Goal: Task Accomplishment & Management: Complete application form

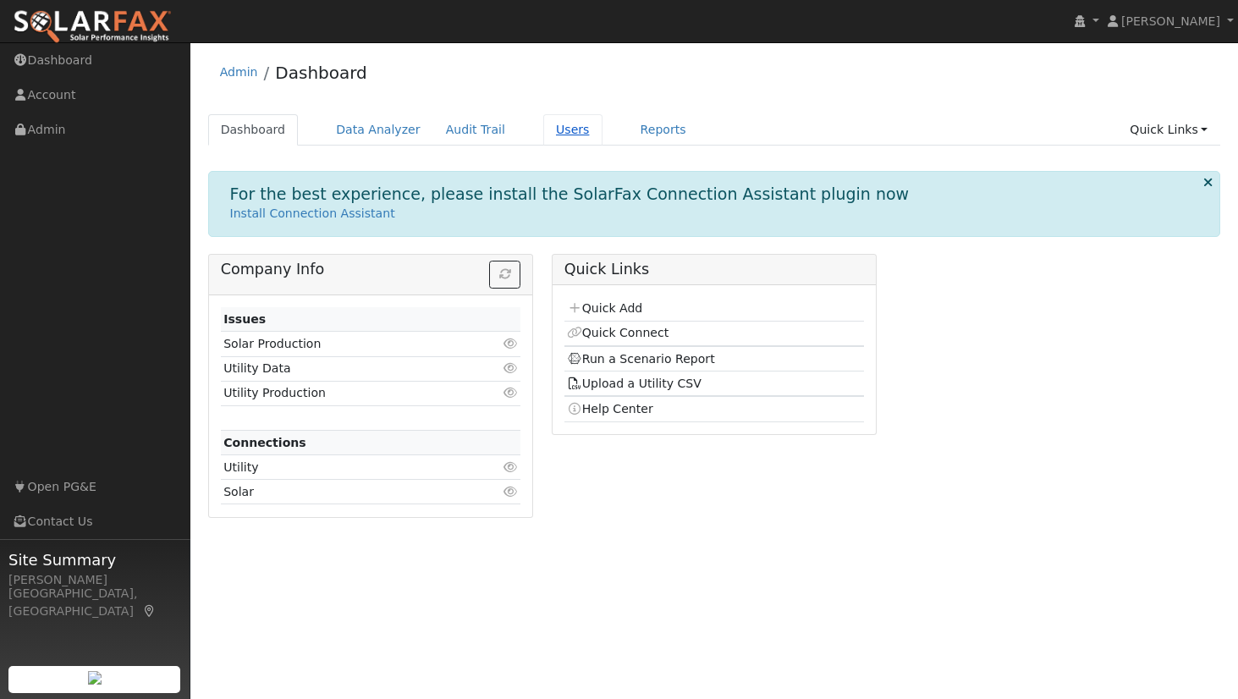
click at [543, 124] on link "Users" at bounding box center [572, 129] width 59 height 31
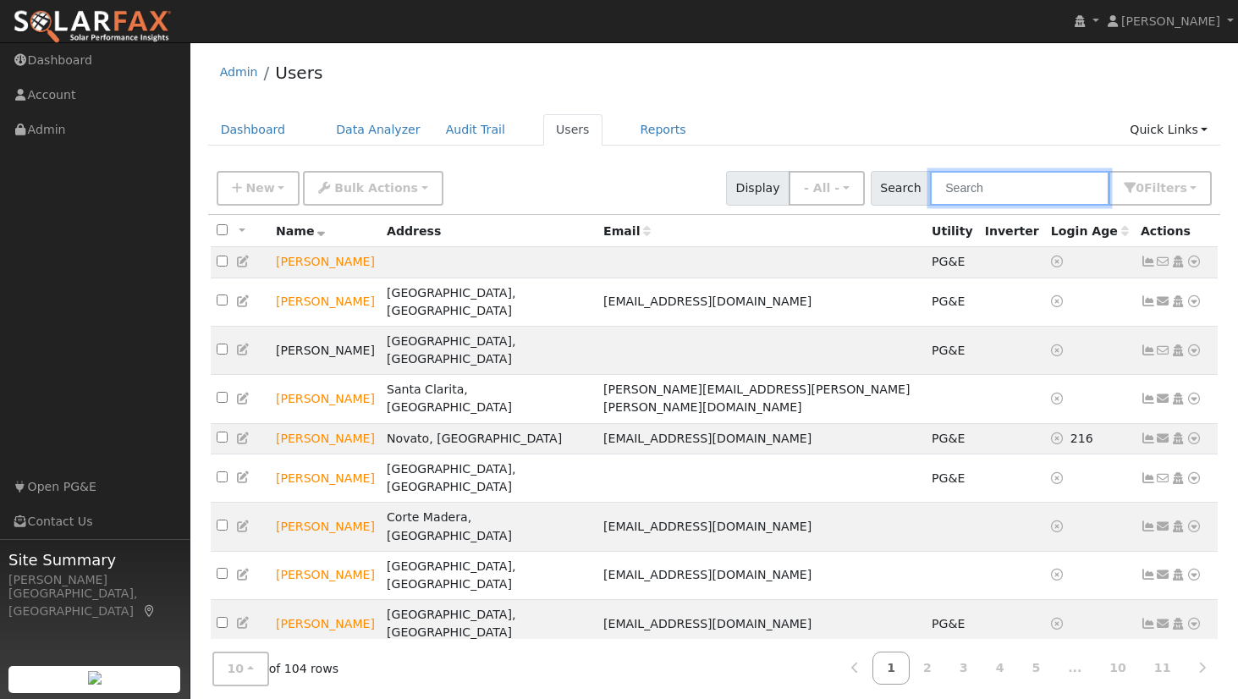
click at [1012, 190] on input "text" at bounding box center [1019, 188] width 179 height 35
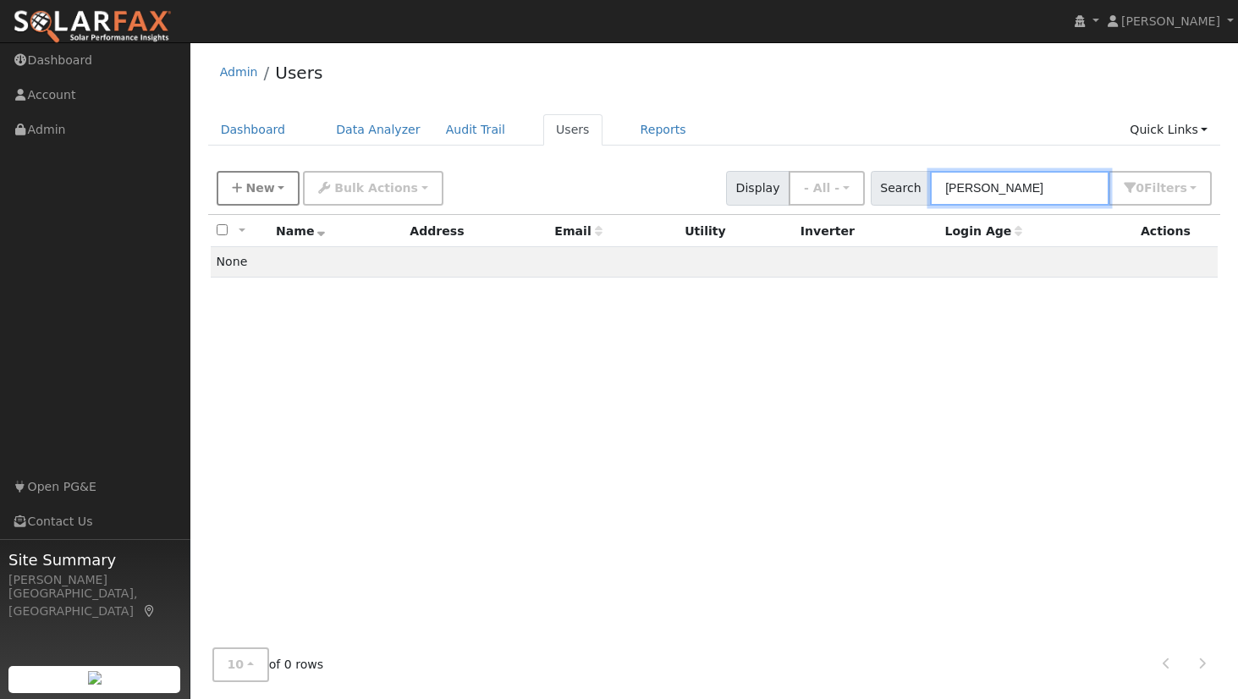
type input "williams"
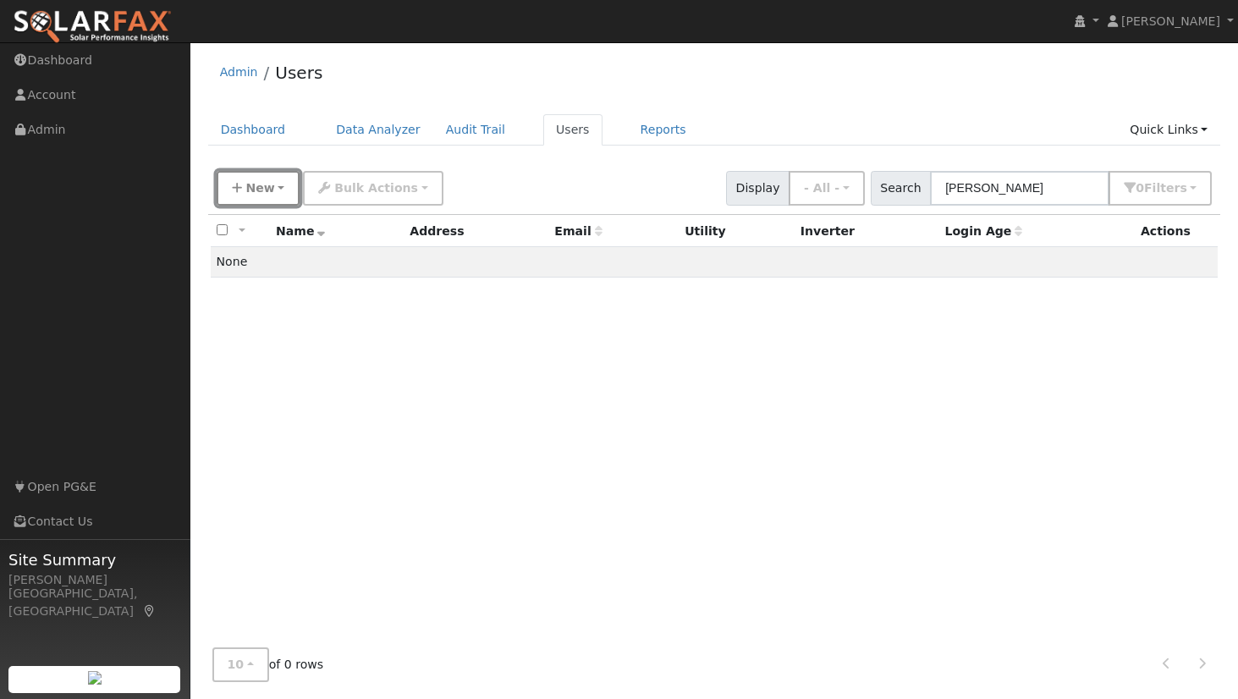
click at [266, 185] on span "New" at bounding box center [259, 188] width 29 height 14
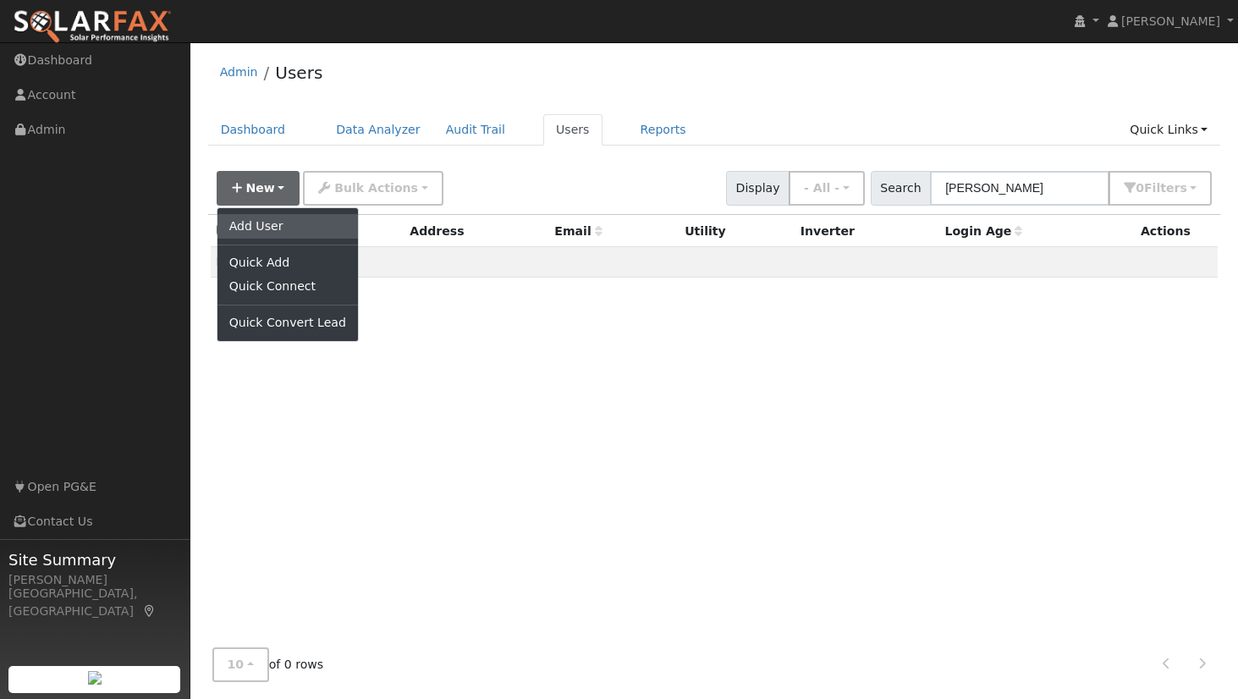
drag, startPoint x: 270, startPoint y: 223, endPoint x: 516, endPoint y: 238, distance: 246.0
click at [270, 223] on link "Add User" at bounding box center [288, 226] width 141 height 24
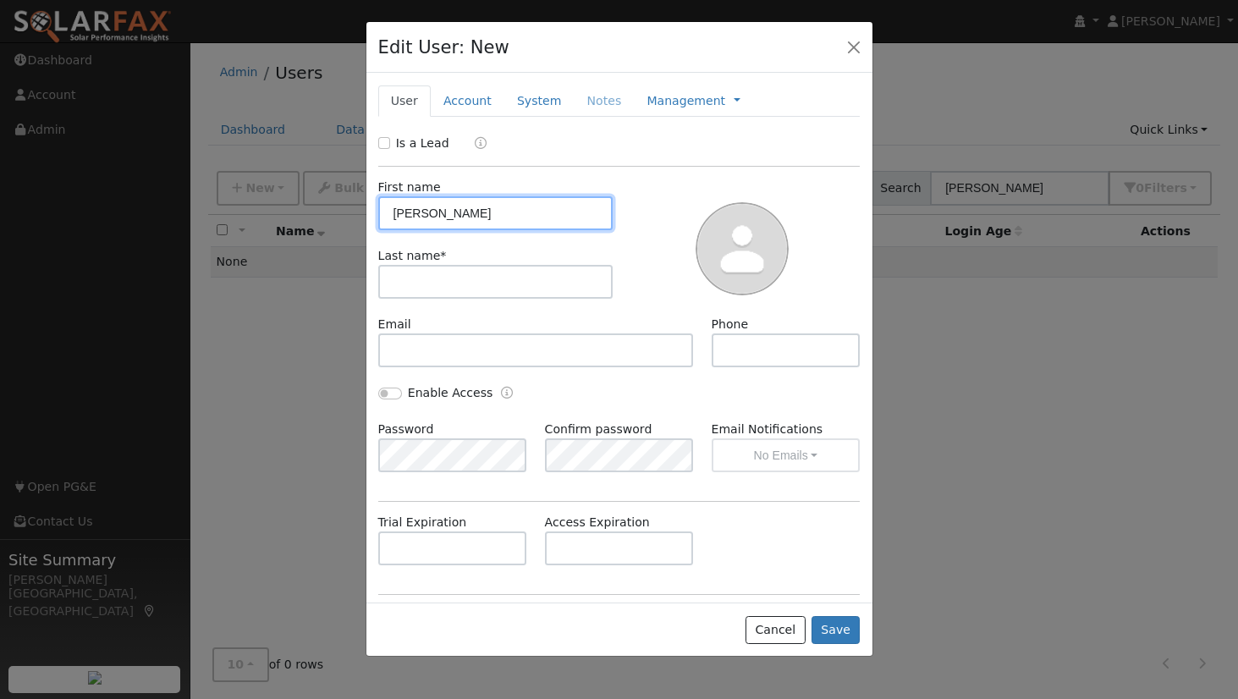
type input "Dave"
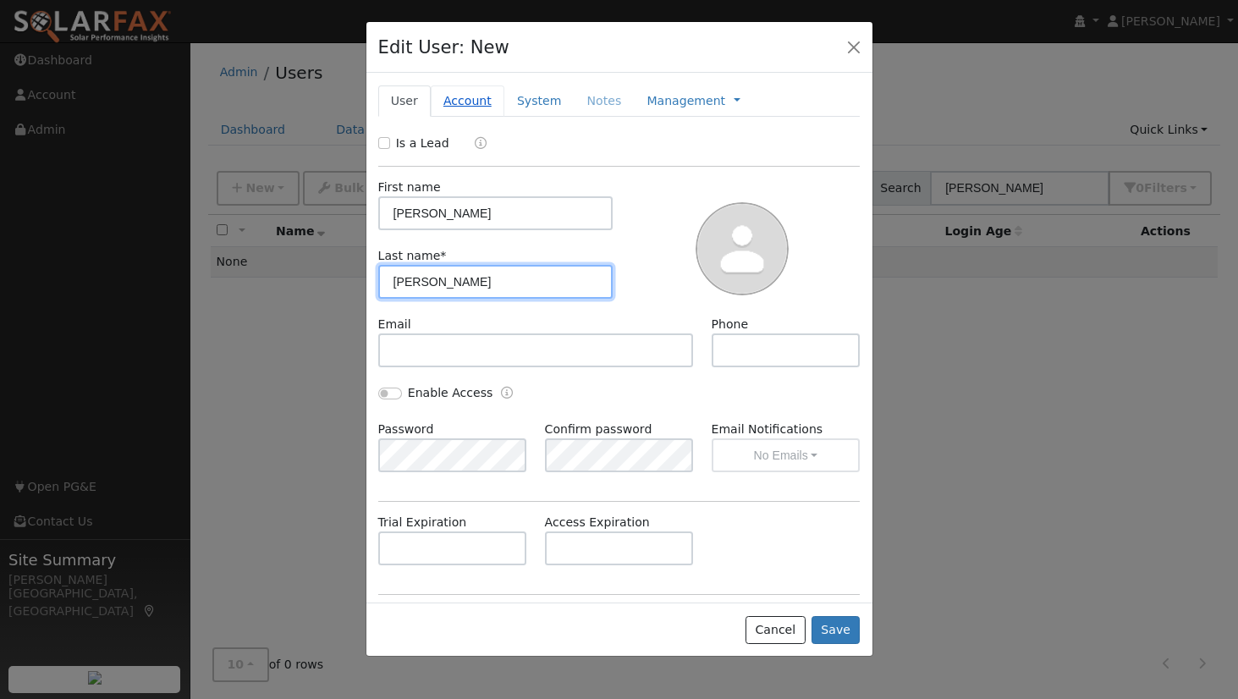
type input "Williams"
click at [483, 108] on link "Account" at bounding box center [468, 100] width 74 height 31
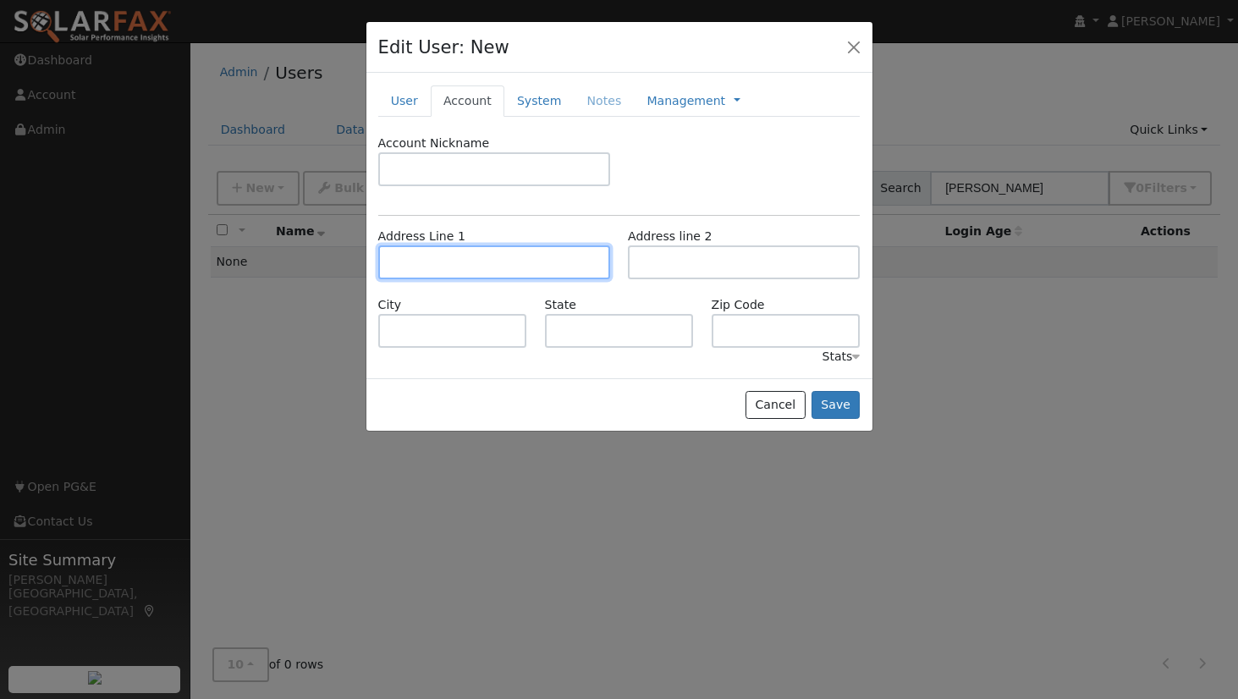
drag, startPoint x: 449, startPoint y: 261, endPoint x: 441, endPoint y: 265, distance: 8.7
click at [449, 261] on input "text" at bounding box center [494, 262] width 232 height 34
type input "366 Eldridge Avenue"
type input "Mill Valley"
type input "CA"
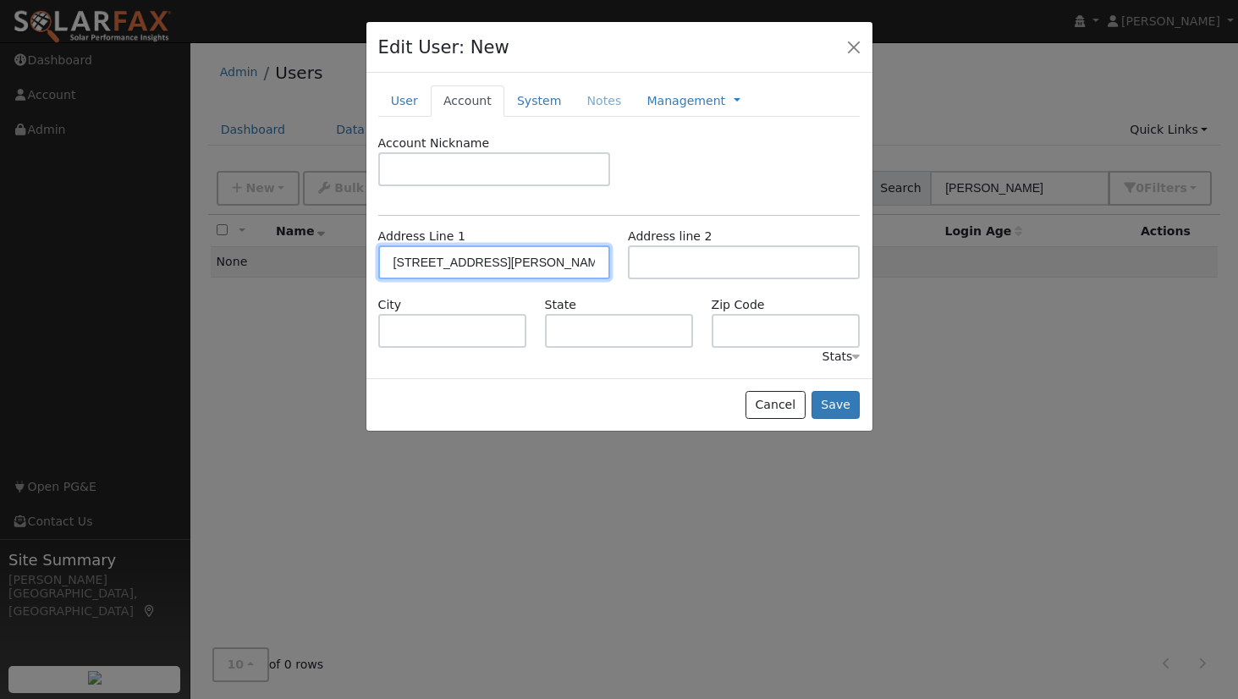
type input "94941"
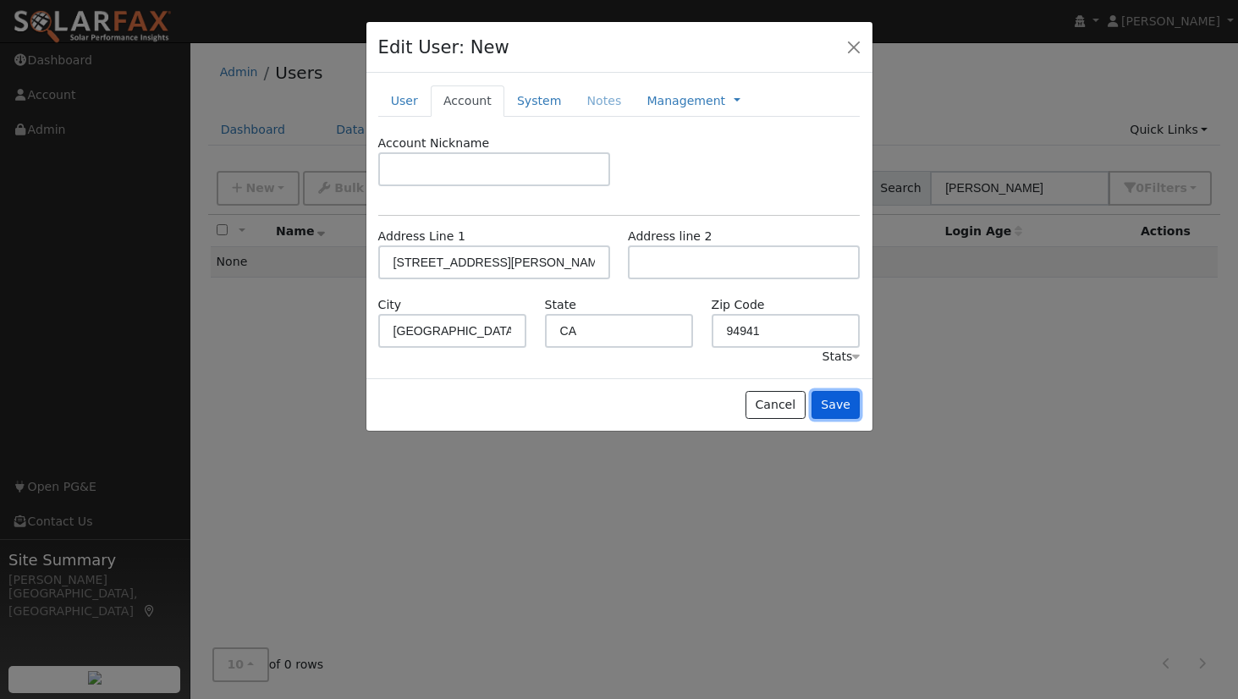
click at [843, 405] on button "Save" at bounding box center [836, 405] width 49 height 29
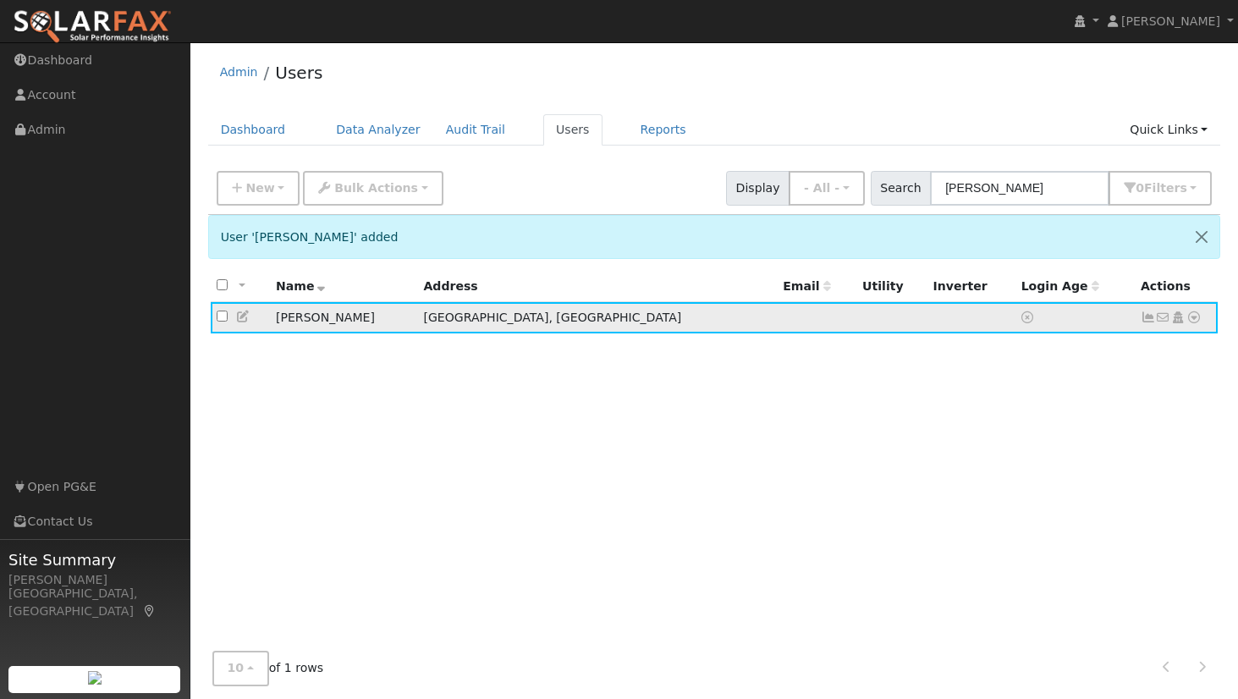
click at [1193, 320] on icon at bounding box center [1194, 318] width 15 height 12
click at [0, 0] on link "Import From CSV" at bounding box center [0, 0] width 0 height 0
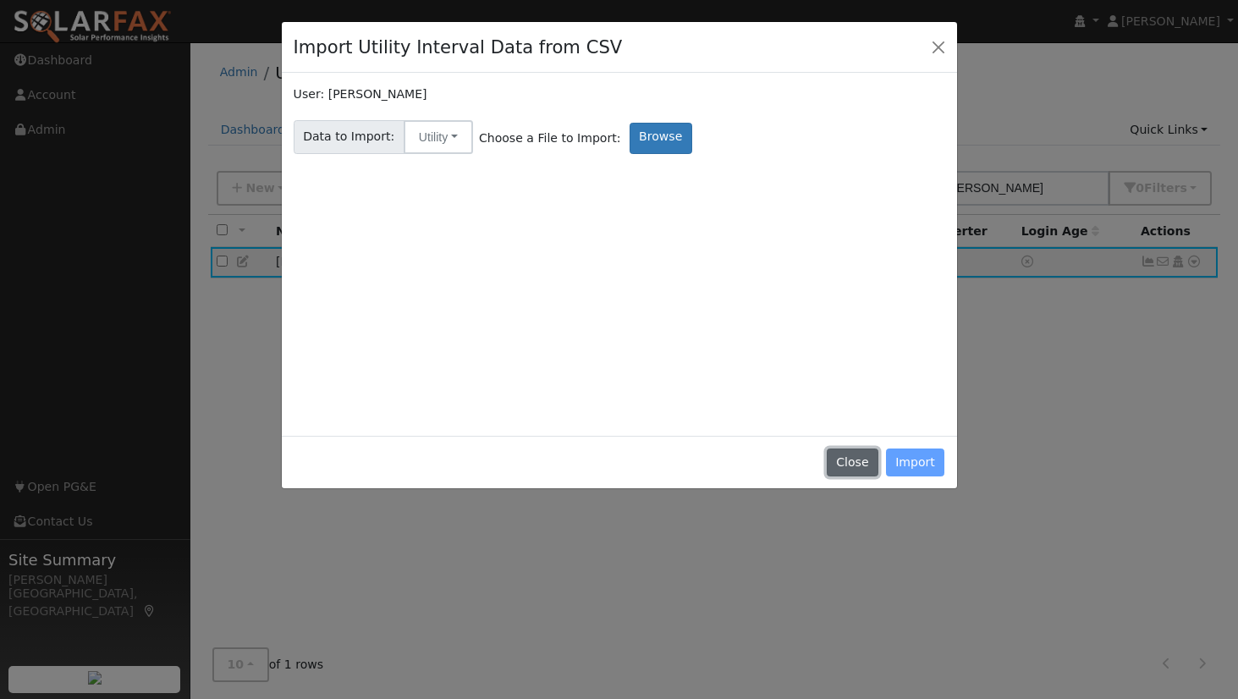
drag, startPoint x: 858, startPoint y: 456, endPoint x: 838, endPoint y: 457, distance: 20.3
click at [858, 456] on button "Close" at bounding box center [853, 463] width 52 height 29
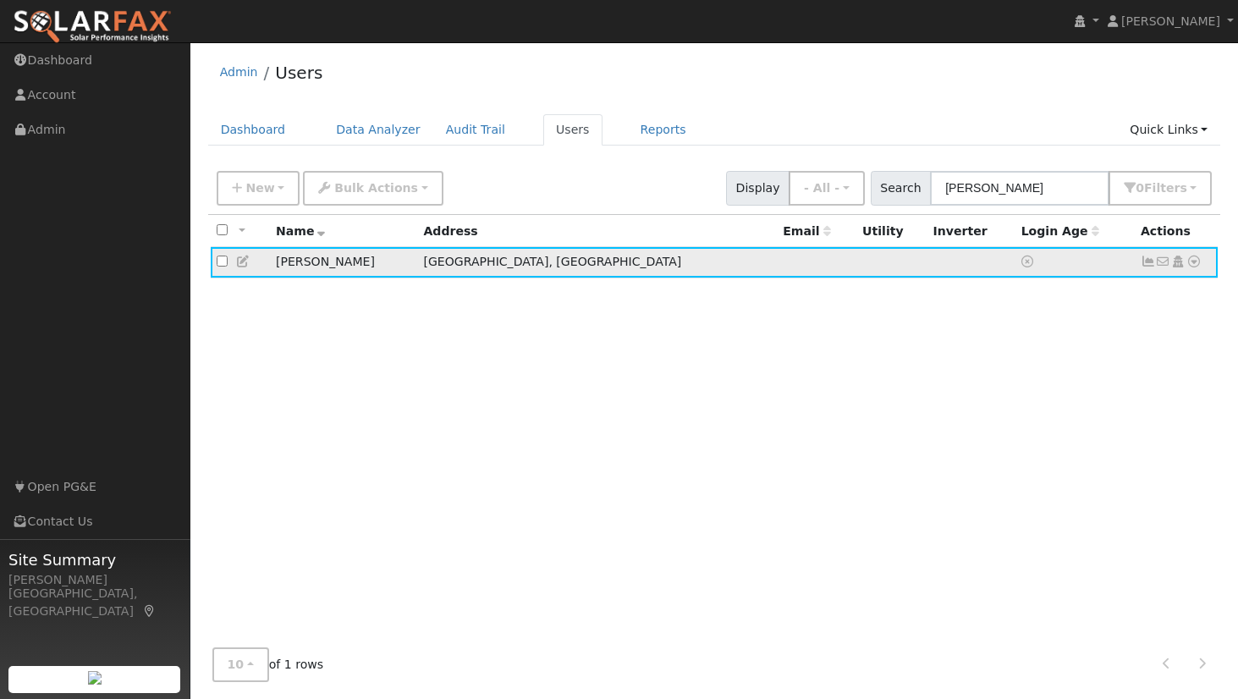
click at [1194, 261] on icon at bounding box center [1194, 262] width 15 height 12
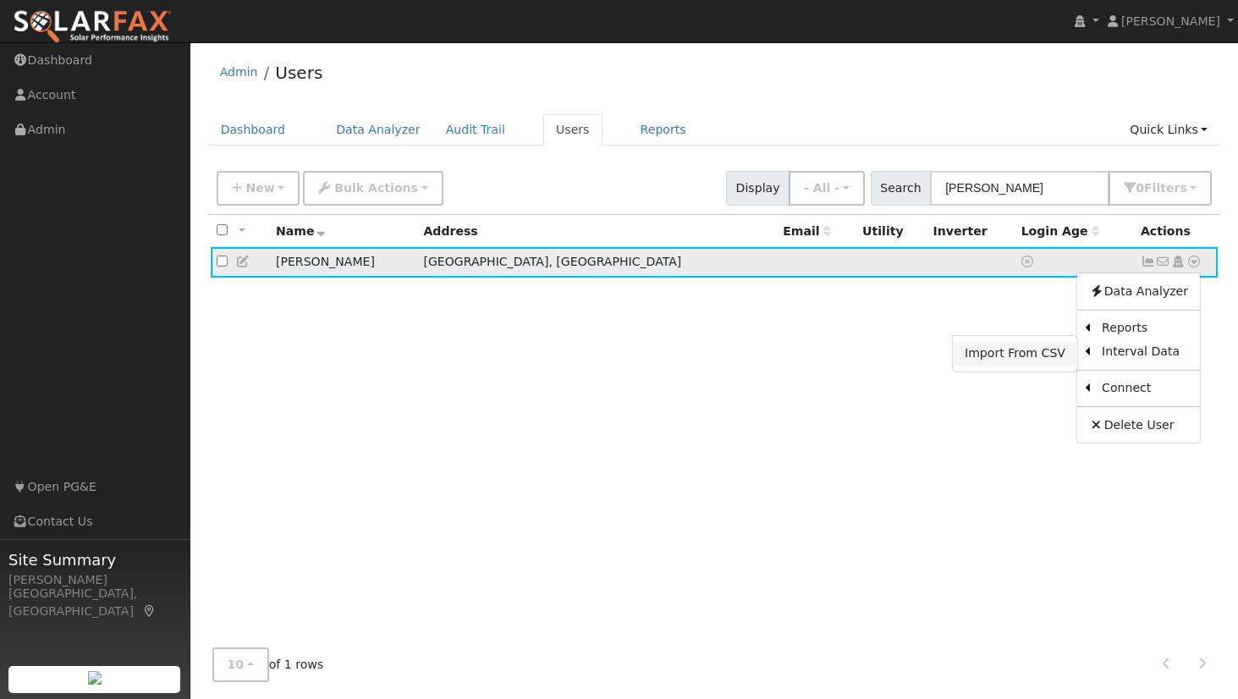
click at [1004, 345] on link "Import From CSV" at bounding box center [1015, 354] width 124 height 24
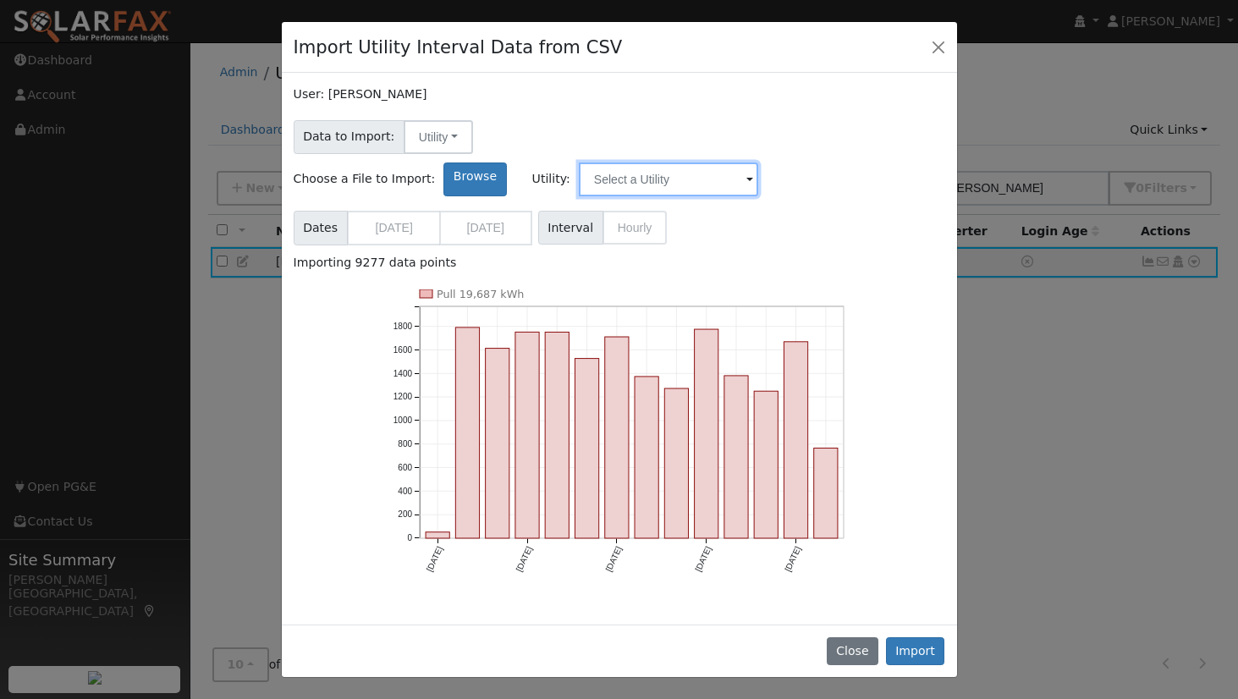
click at [758, 163] on input "text" at bounding box center [668, 180] width 179 height 34
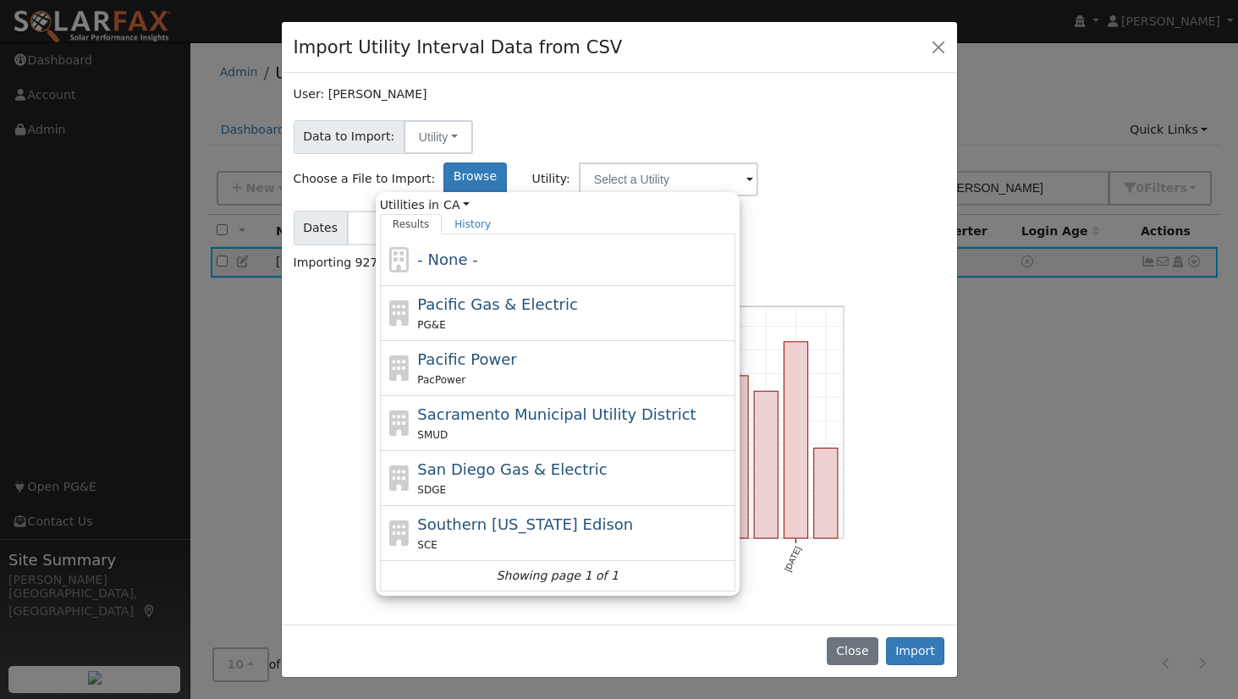
click at [577, 295] on span "Pacific Gas & Electric" at bounding box center [497, 304] width 160 height 18
type input "Pacific Gas & Electric"
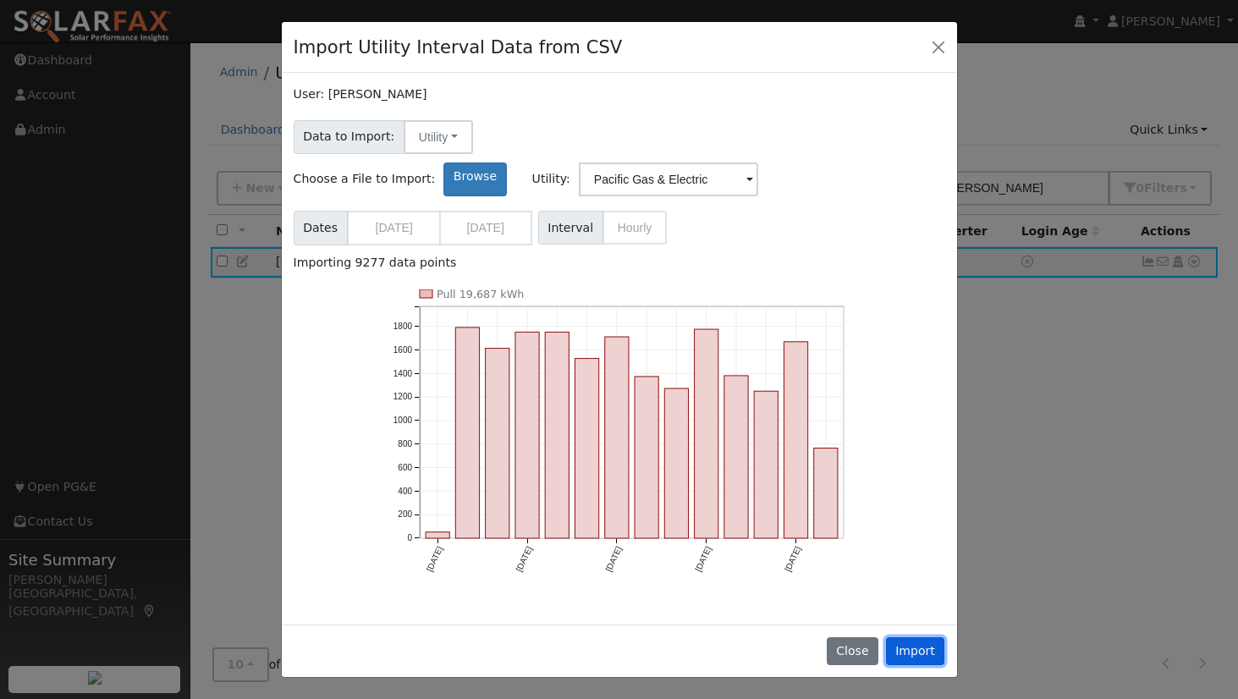
drag, startPoint x: 902, startPoint y: 637, endPoint x: 910, endPoint y: 630, distance: 11.4
click at [901, 637] on button "Import" at bounding box center [915, 651] width 59 height 29
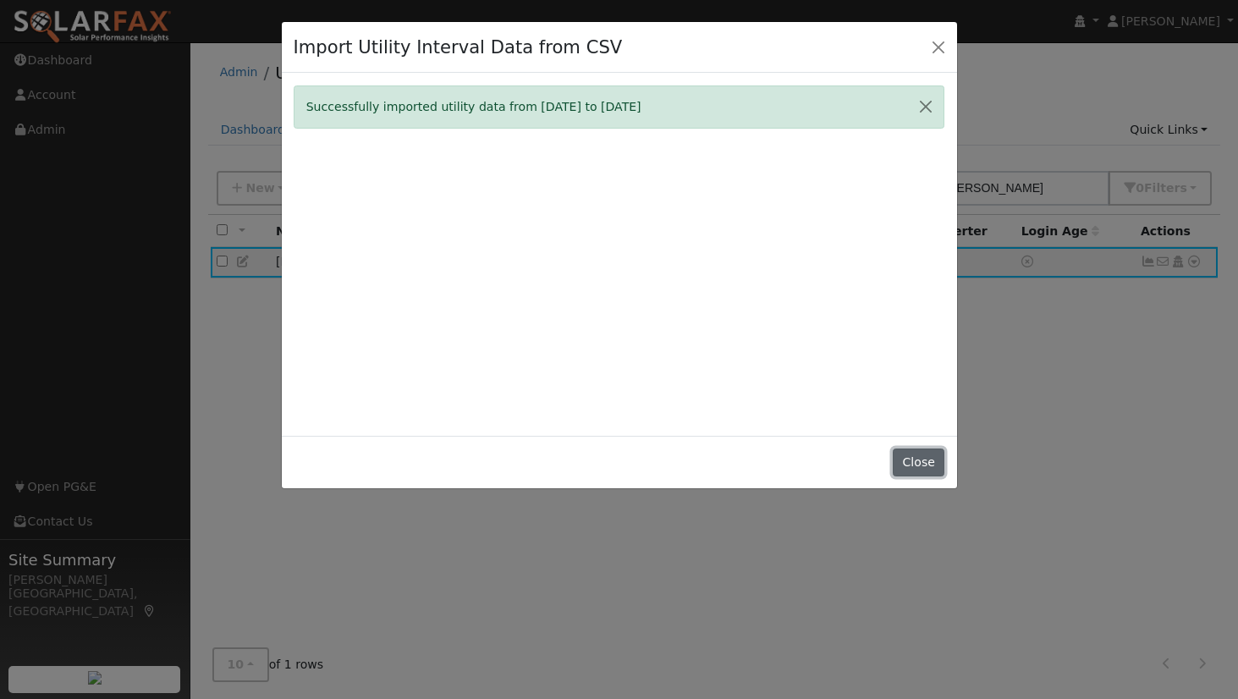
drag, startPoint x: 902, startPoint y: 455, endPoint x: 938, endPoint y: 441, distance: 39.1
click at [902, 455] on button "Close" at bounding box center [919, 463] width 52 height 29
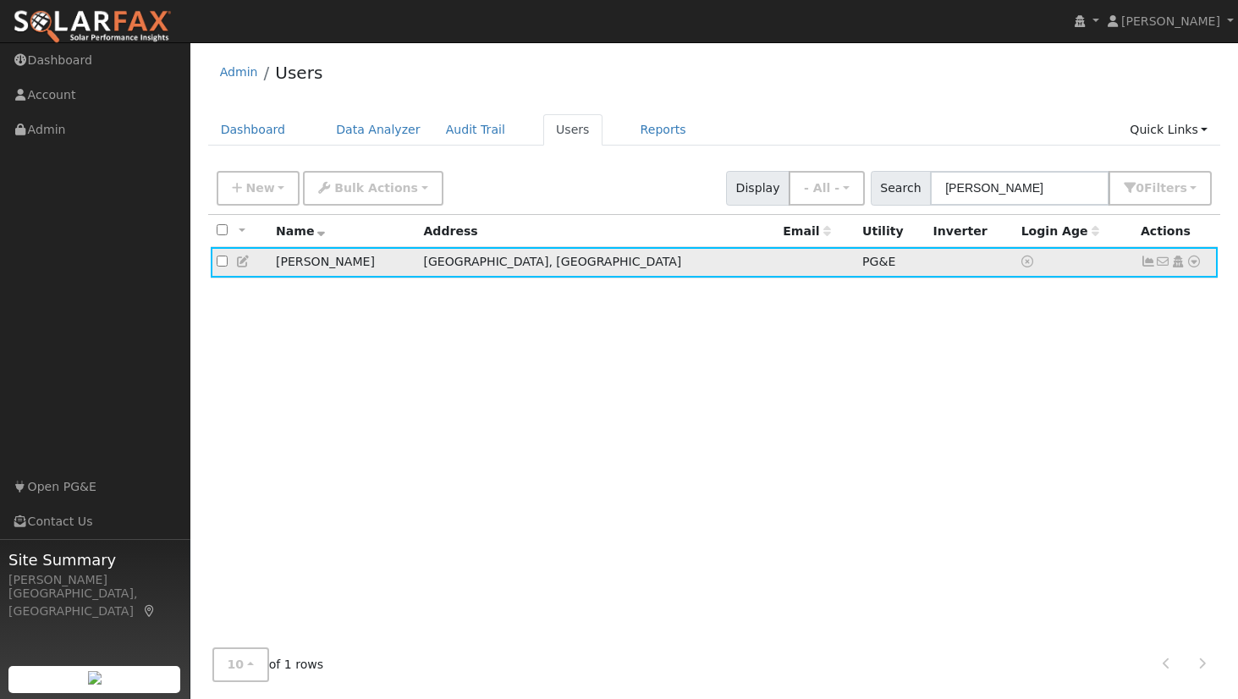
click at [1194, 257] on icon at bounding box center [1194, 262] width 15 height 12
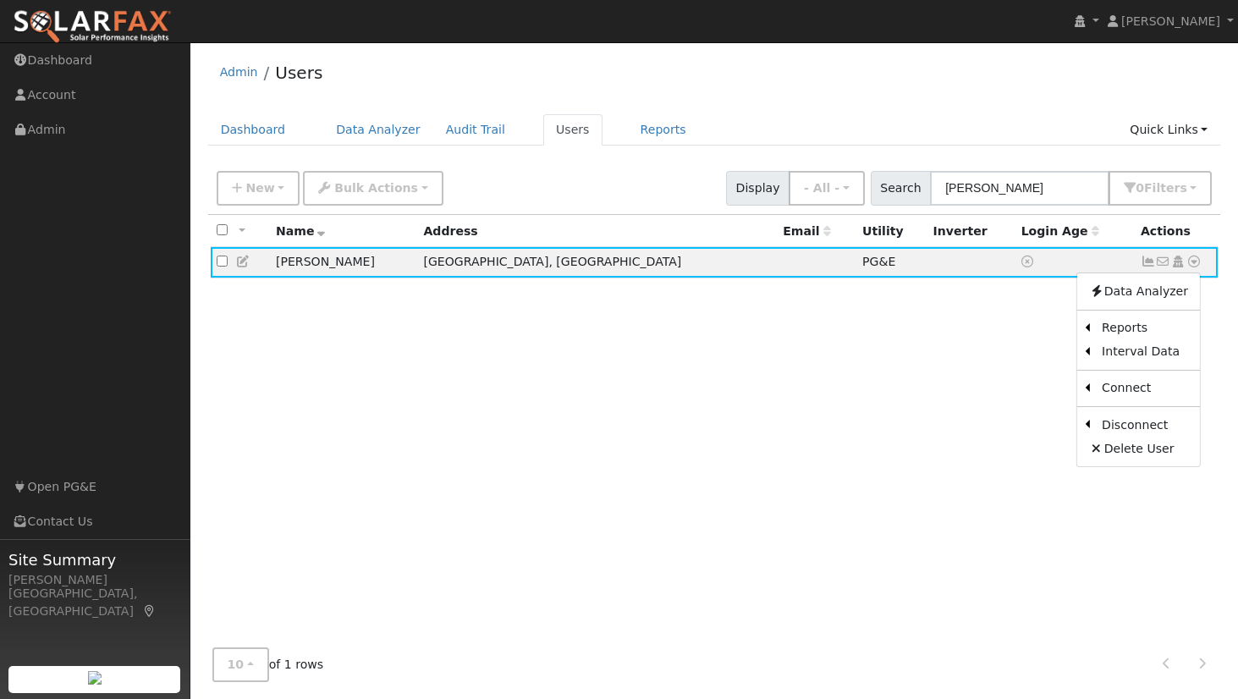
click at [0, 0] on link "Export to CSV" at bounding box center [0, 0] width 0 height 0
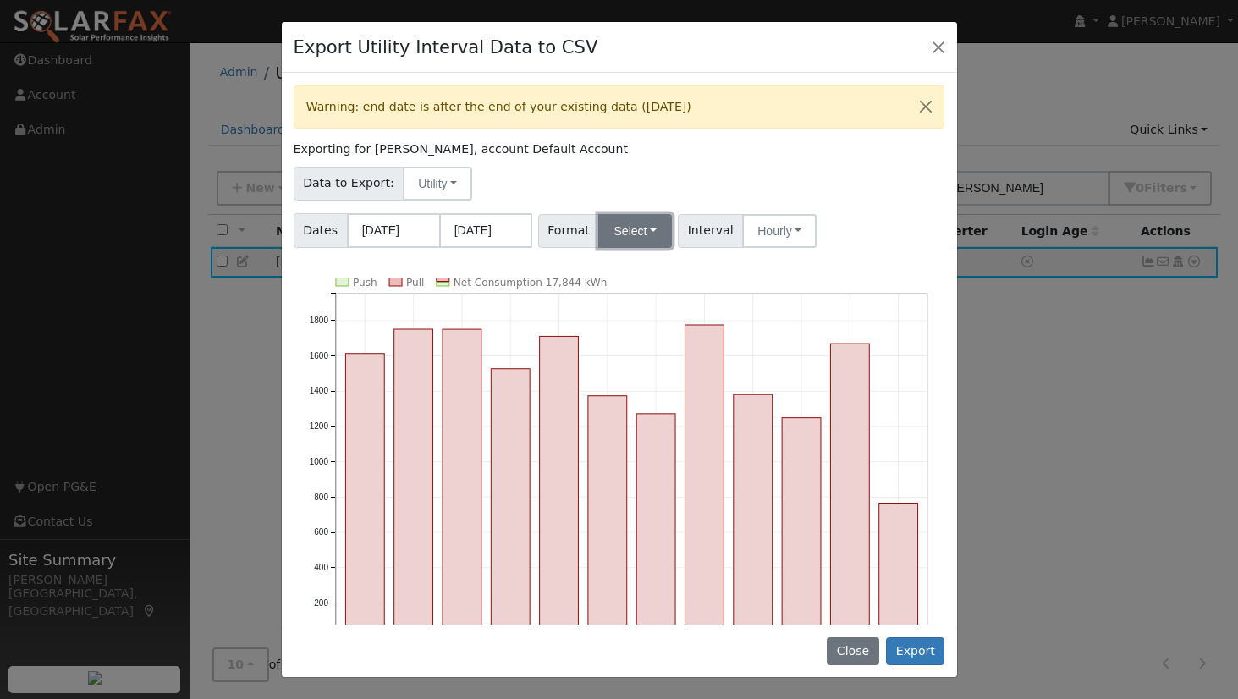
click at [649, 226] on button "Select" at bounding box center [635, 231] width 74 height 34
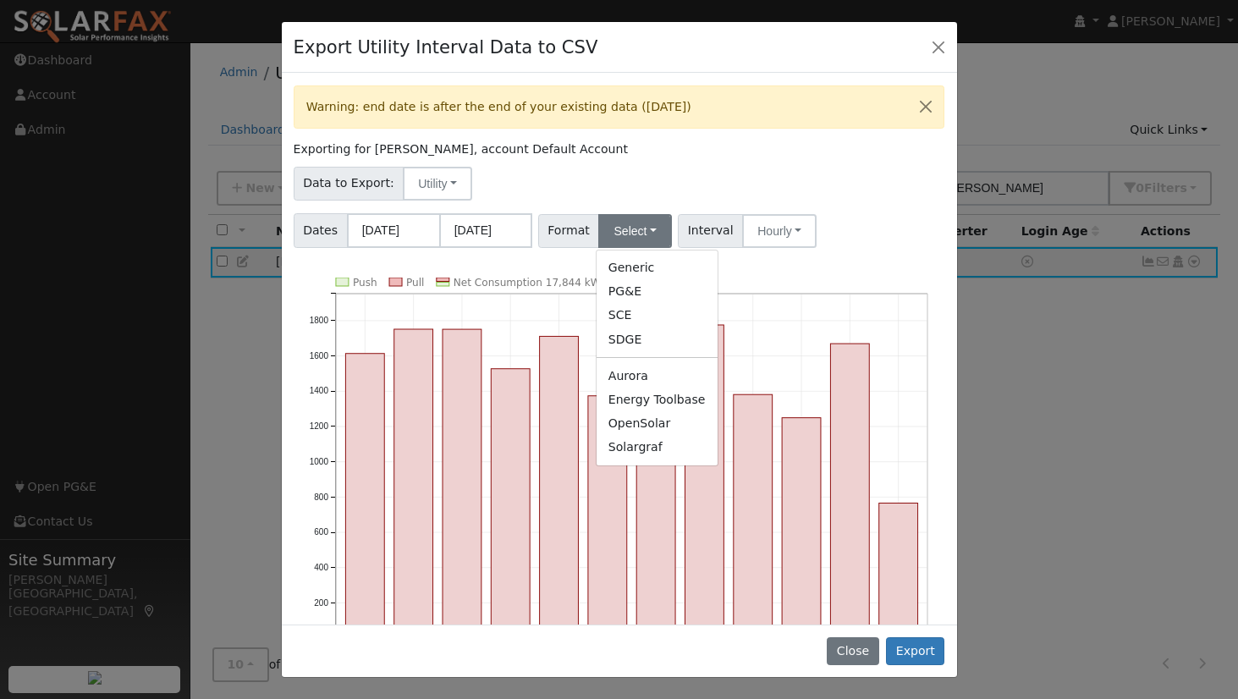
click at [634, 426] on link "OpenSolar" at bounding box center [657, 423] width 121 height 24
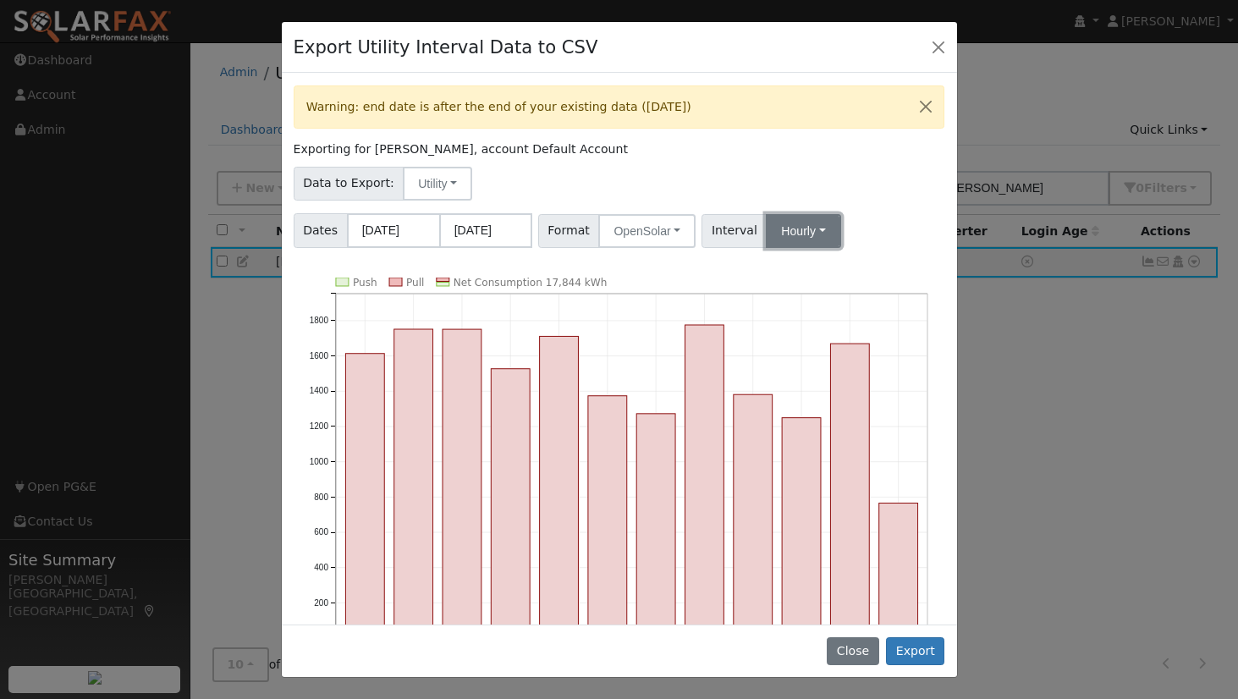
click at [815, 226] on button "Hourly" at bounding box center [803, 231] width 74 height 34
click at [888, 190] on div "Data to Export: Utility Utility Solar" at bounding box center [619, 181] width 658 height 40
click at [911, 648] on button "Export" at bounding box center [915, 651] width 58 height 29
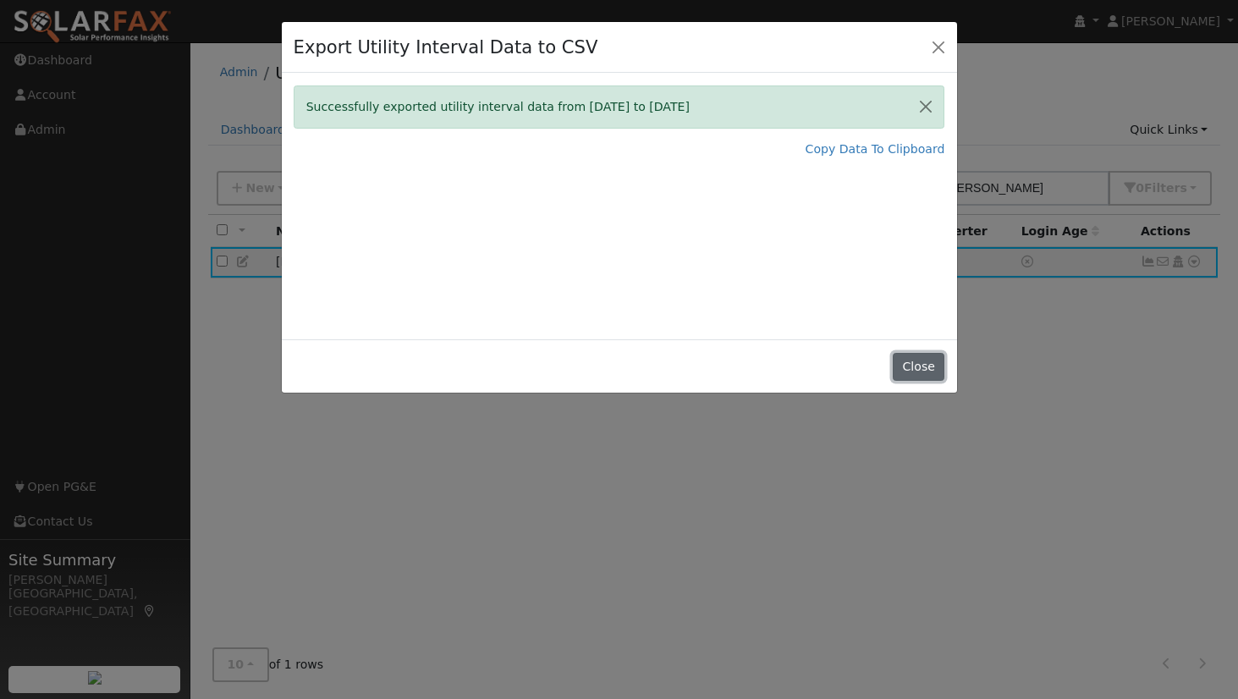
click at [912, 363] on button "Close" at bounding box center [919, 367] width 52 height 29
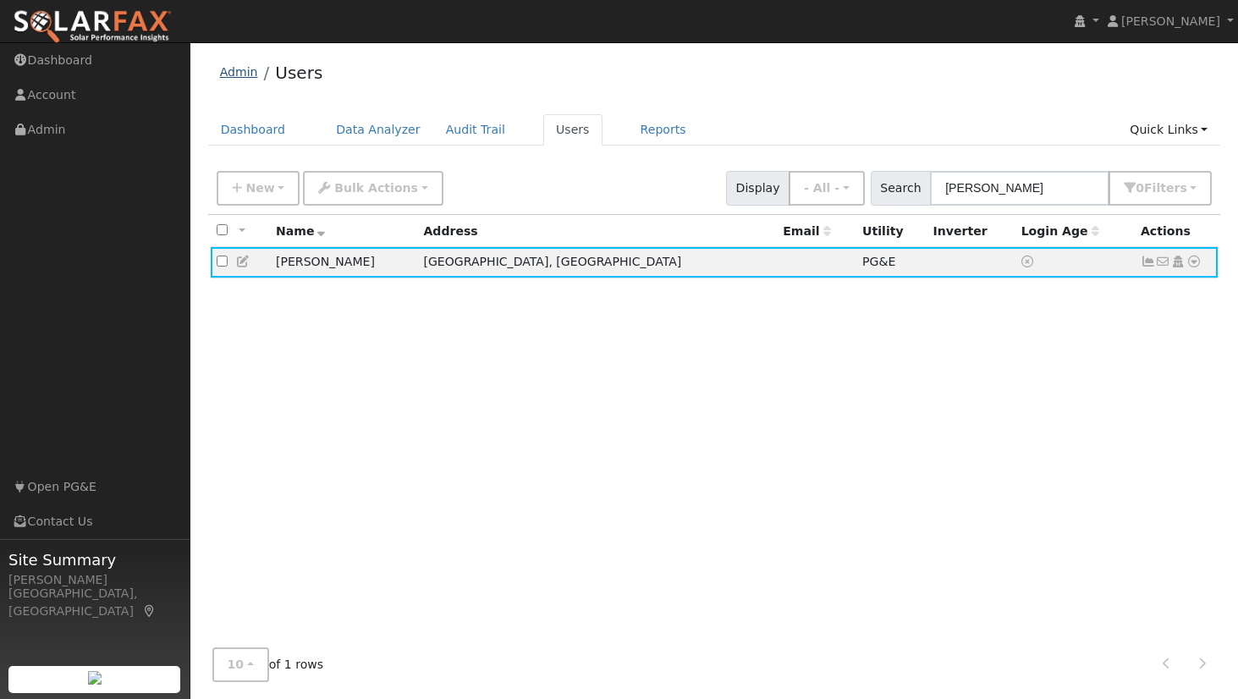
click at [224, 67] on link "Admin" at bounding box center [239, 72] width 38 height 14
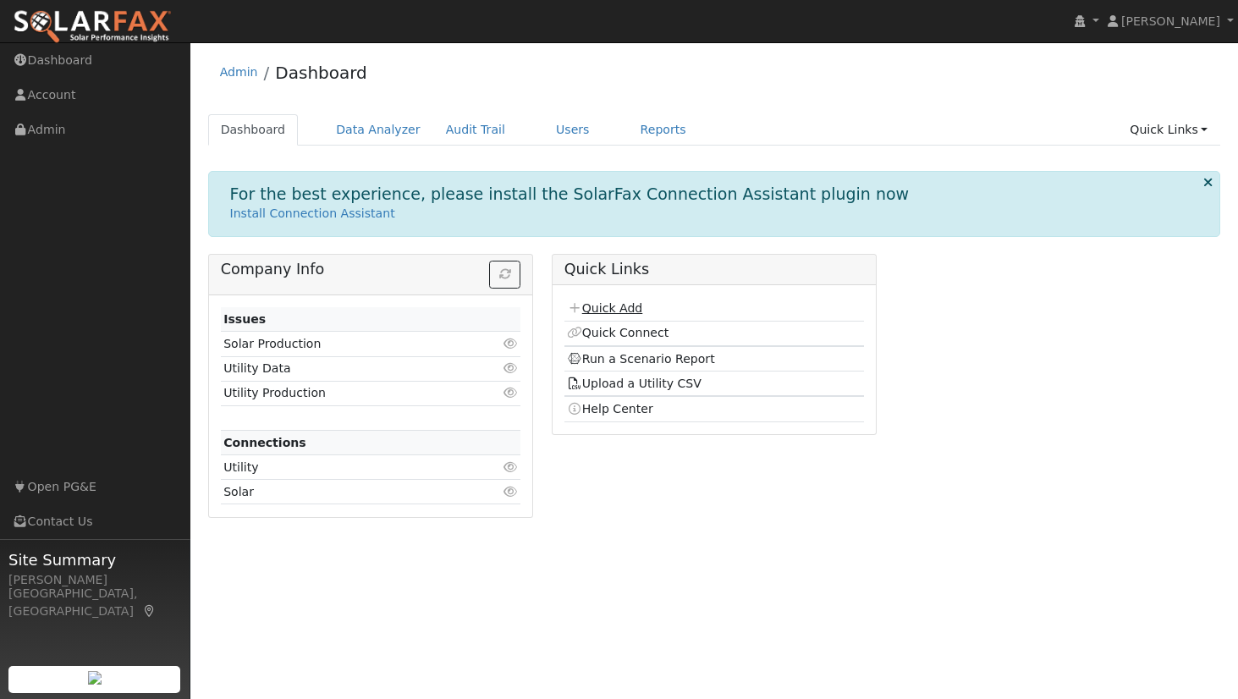
click at [594, 304] on link "Quick Add" at bounding box center [604, 308] width 75 height 14
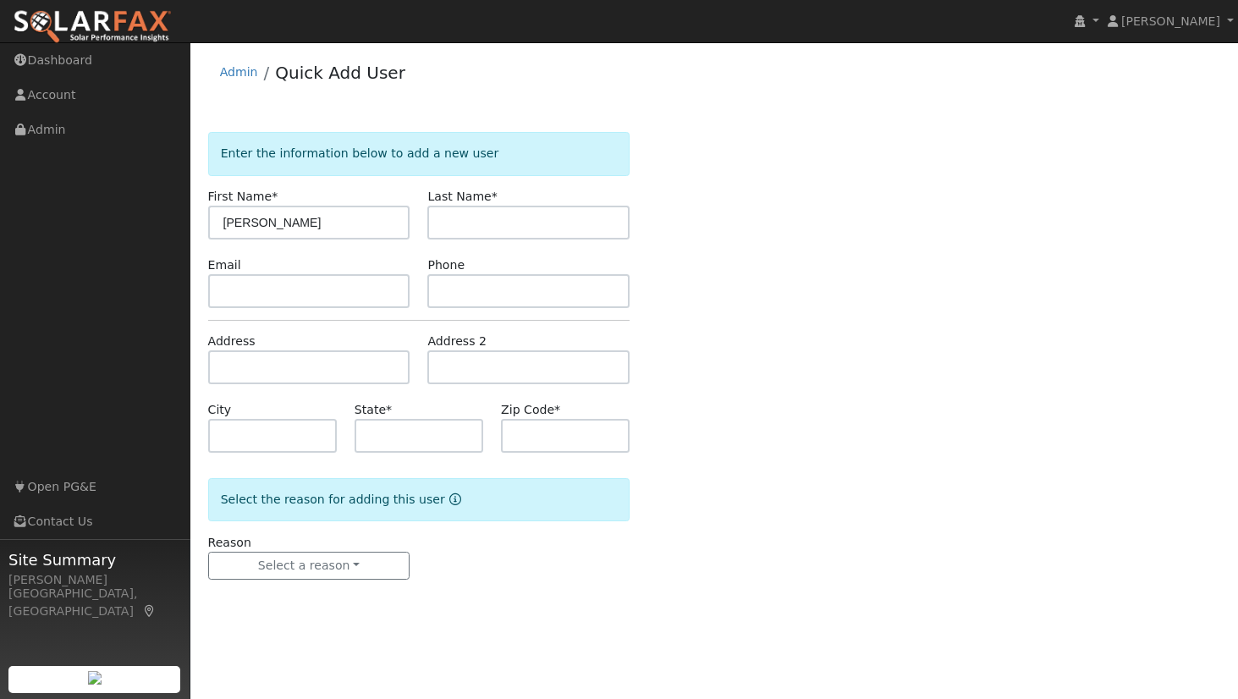
type input "Cindy"
type input "Lasar"
click at [251, 361] on input "text" at bounding box center [309, 367] width 202 height 34
type input "4636 Grove Street"
type input "Sonoma"
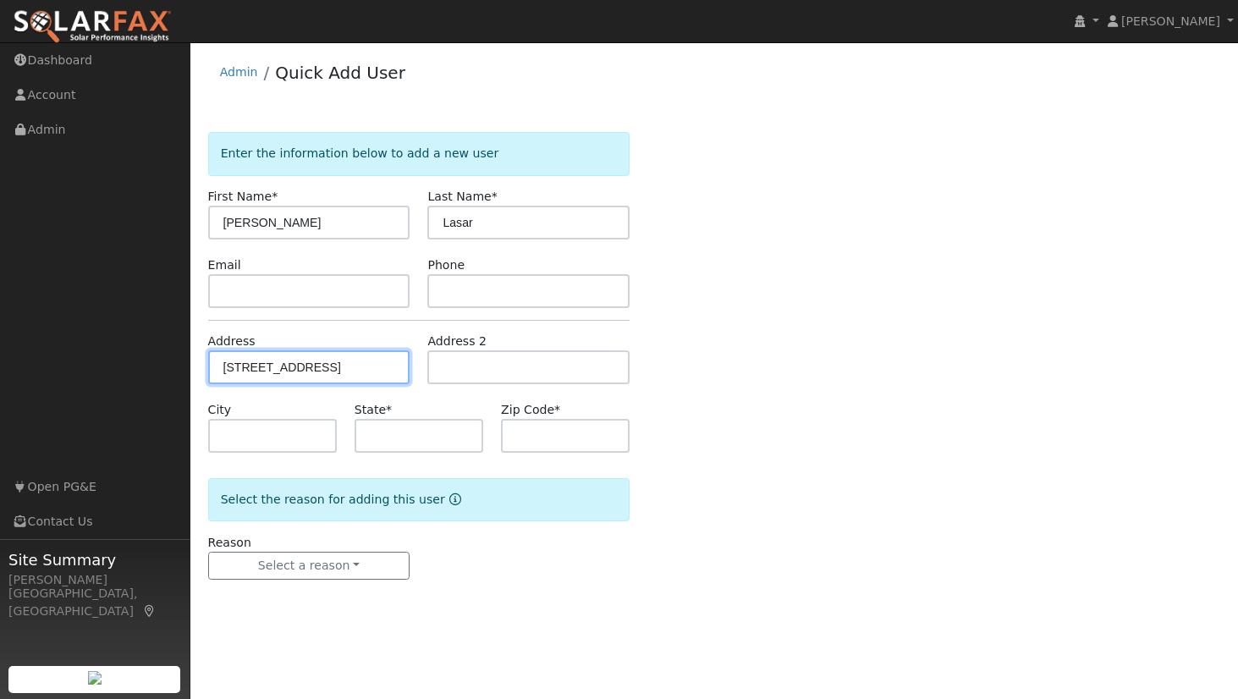
type input "CA"
type input "95476"
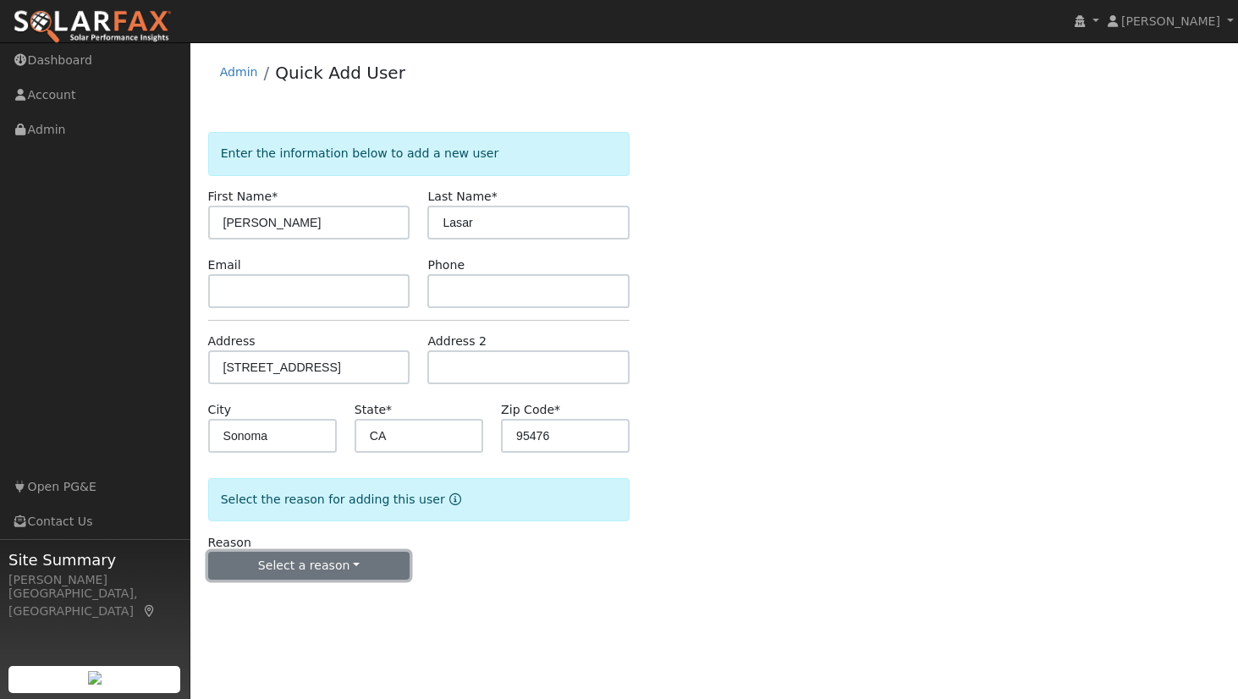
click at [339, 560] on button "Select a reason" at bounding box center [309, 566] width 202 height 29
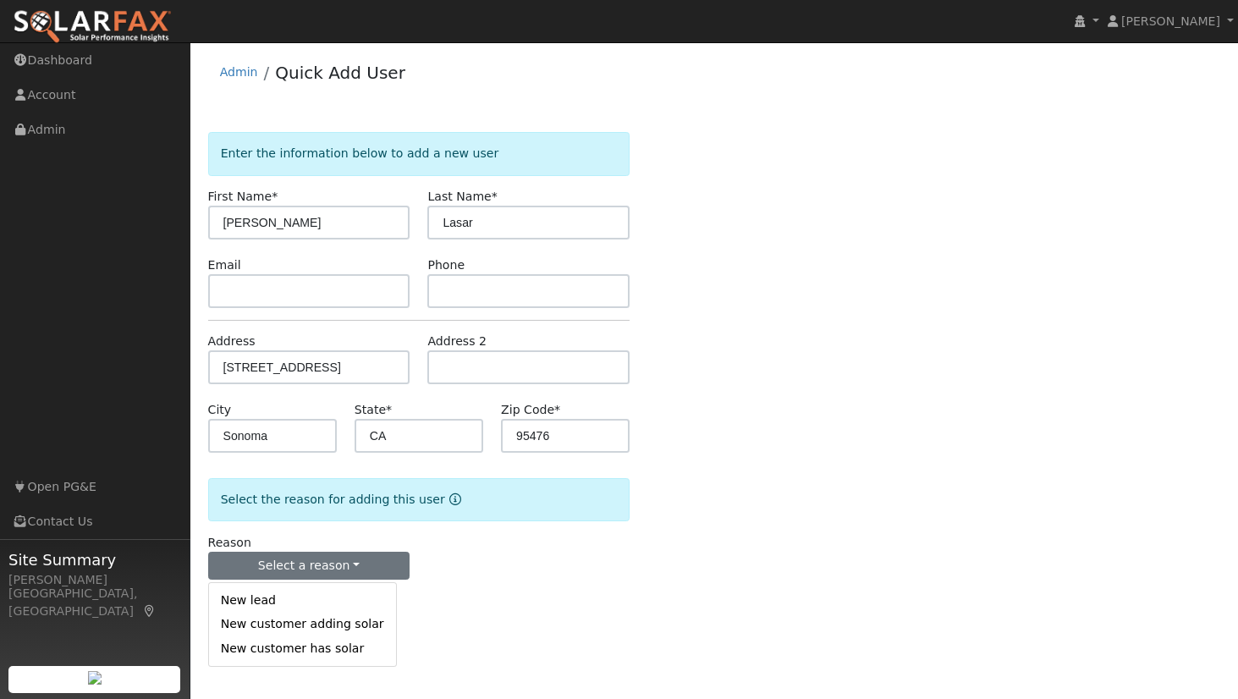
click at [274, 606] on link "New lead" at bounding box center [302, 601] width 187 height 24
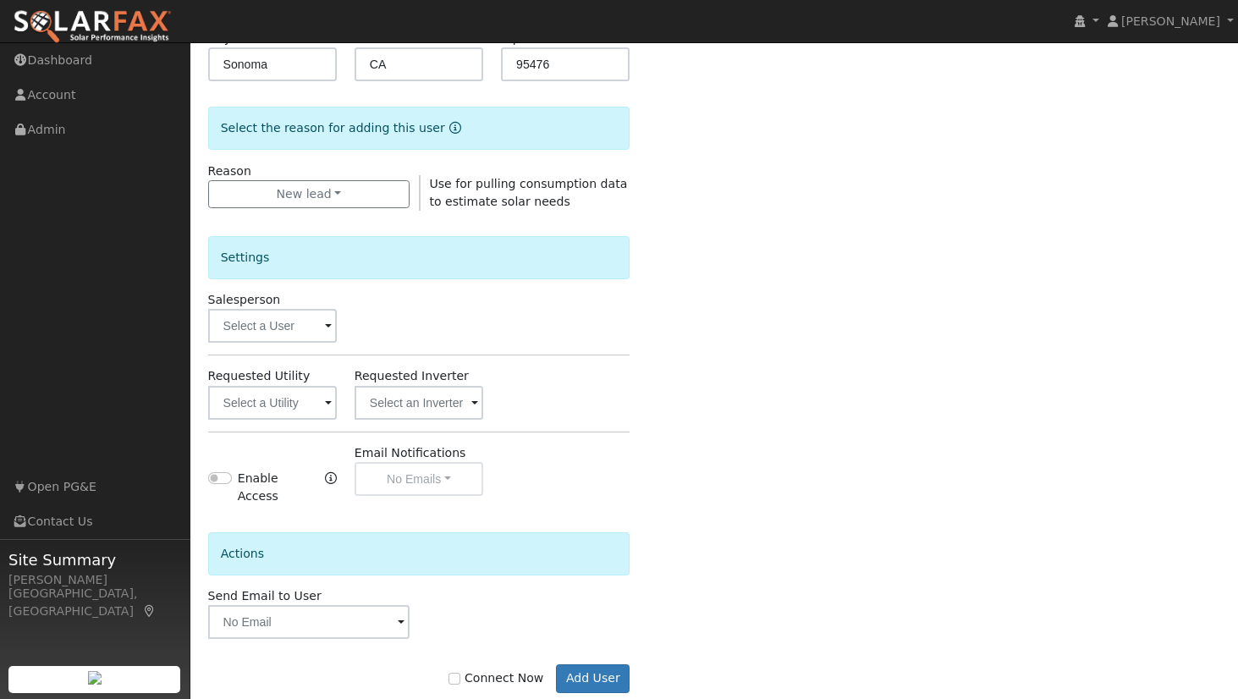
scroll to position [397, 0]
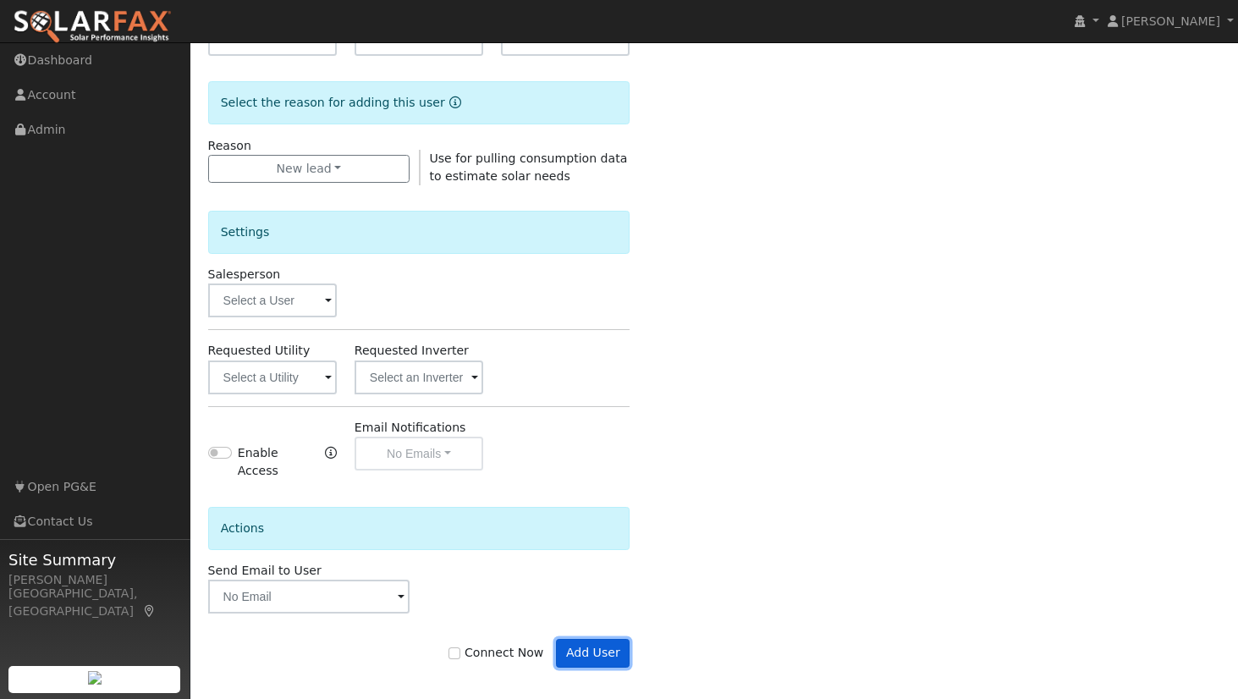
click at [587, 642] on button "Add User" at bounding box center [593, 653] width 74 height 29
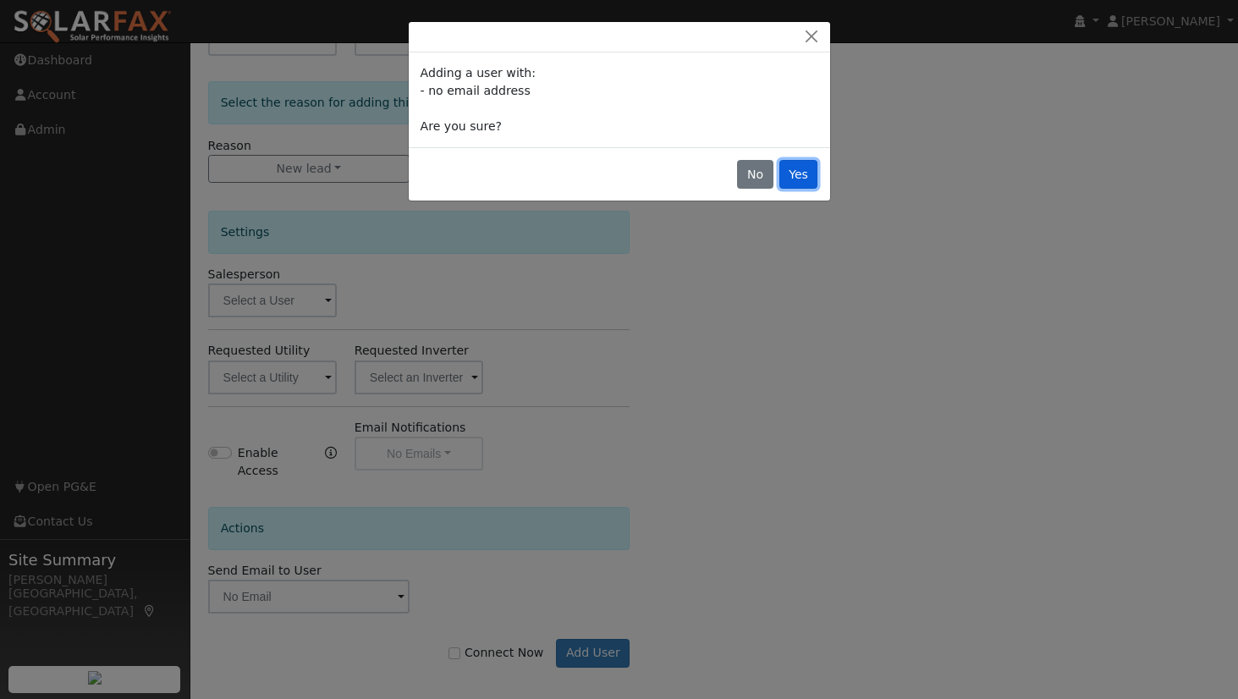
click at [799, 179] on button "Yes" at bounding box center [799, 174] width 39 height 29
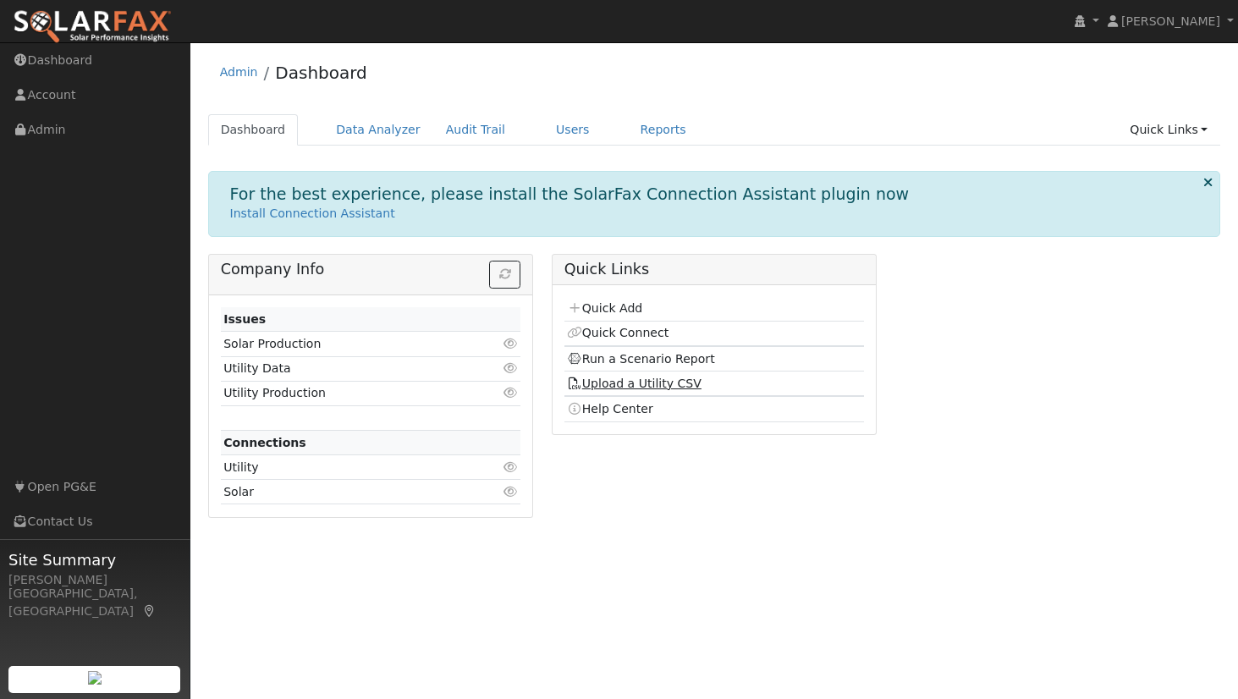
click at [635, 387] on link "Upload a Utility CSV" at bounding box center [634, 384] width 135 height 14
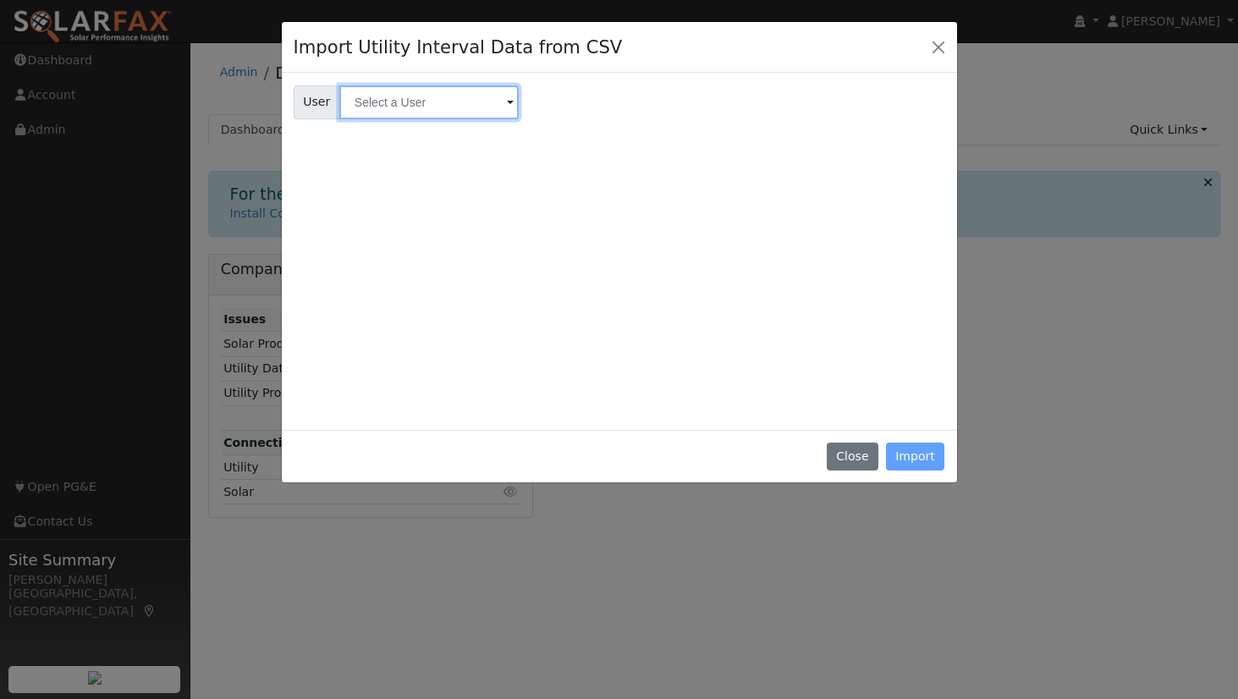
click at [427, 92] on input "text" at bounding box center [428, 102] width 179 height 34
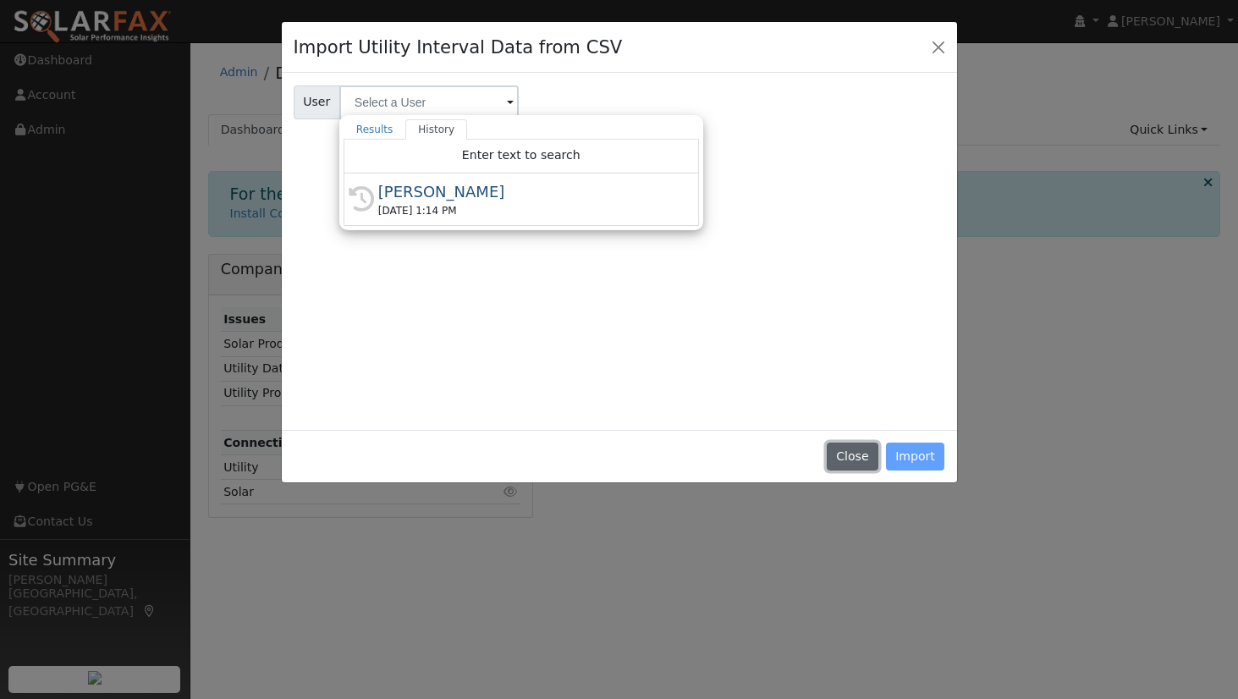
click at [856, 453] on button "Close" at bounding box center [853, 457] width 52 height 29
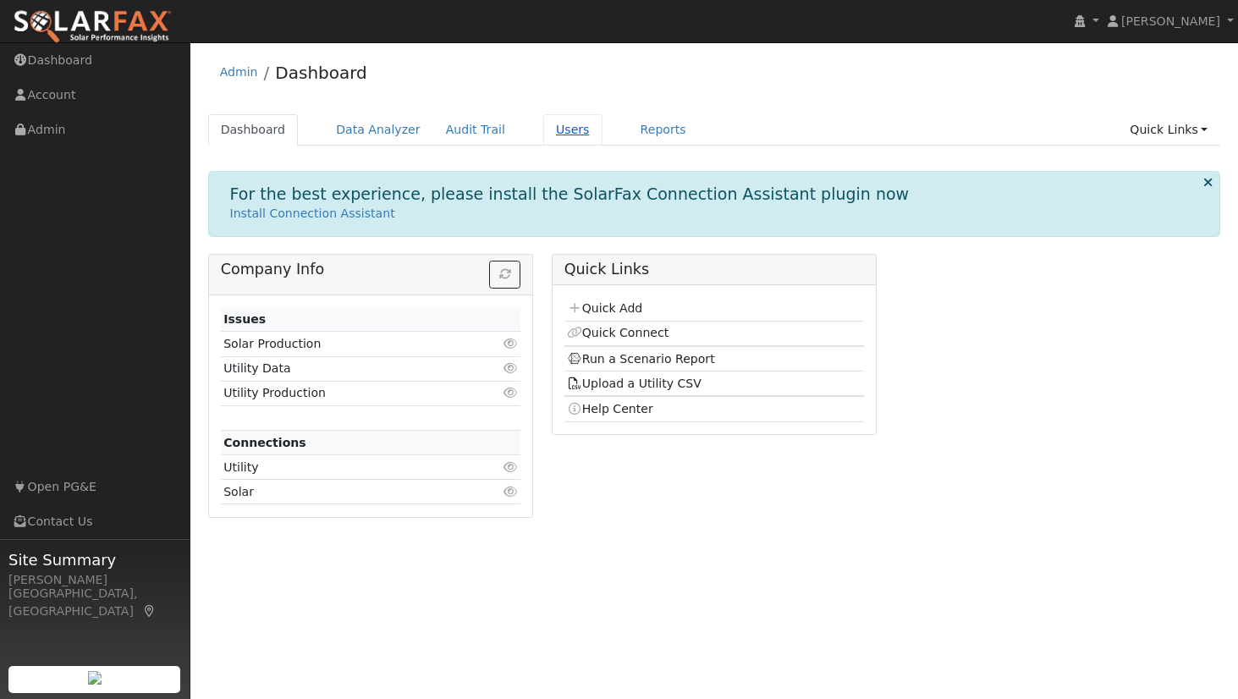
click at [553, 138] on link "Users" at bounding box center [572, 129] width 59 height 31
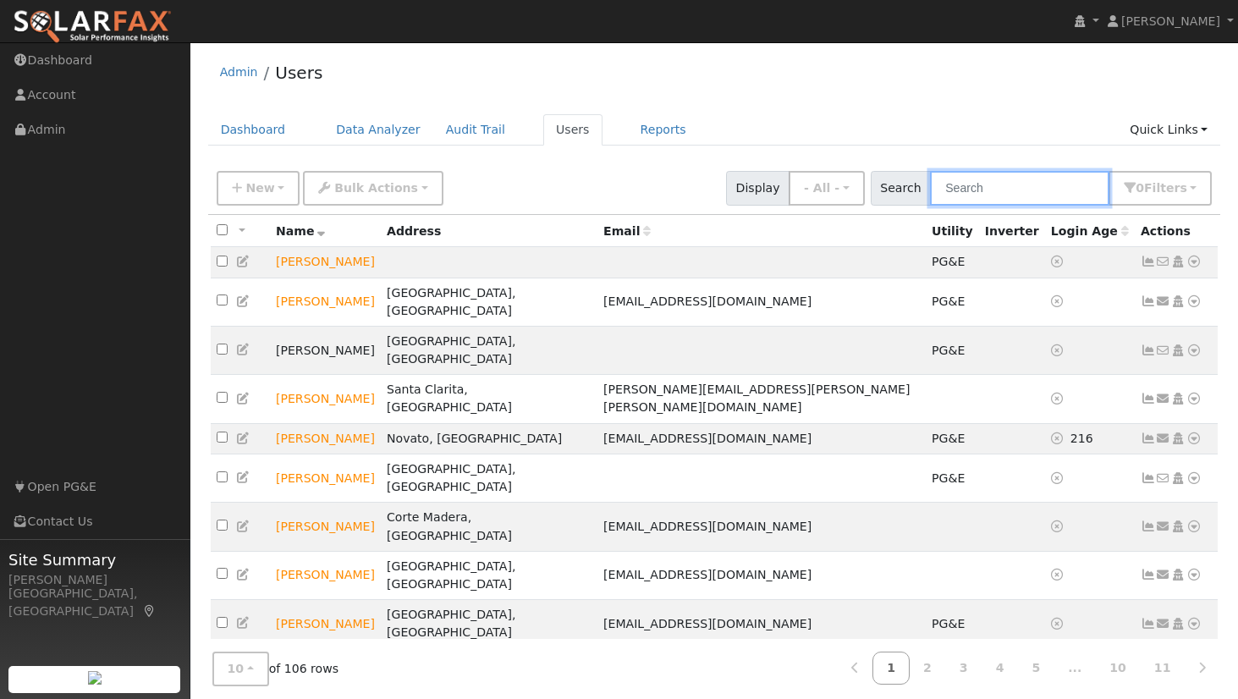
click at [1051, 195] on input "text" at bounding box center [1019, 188] width 179 height 35
type input "lasar"
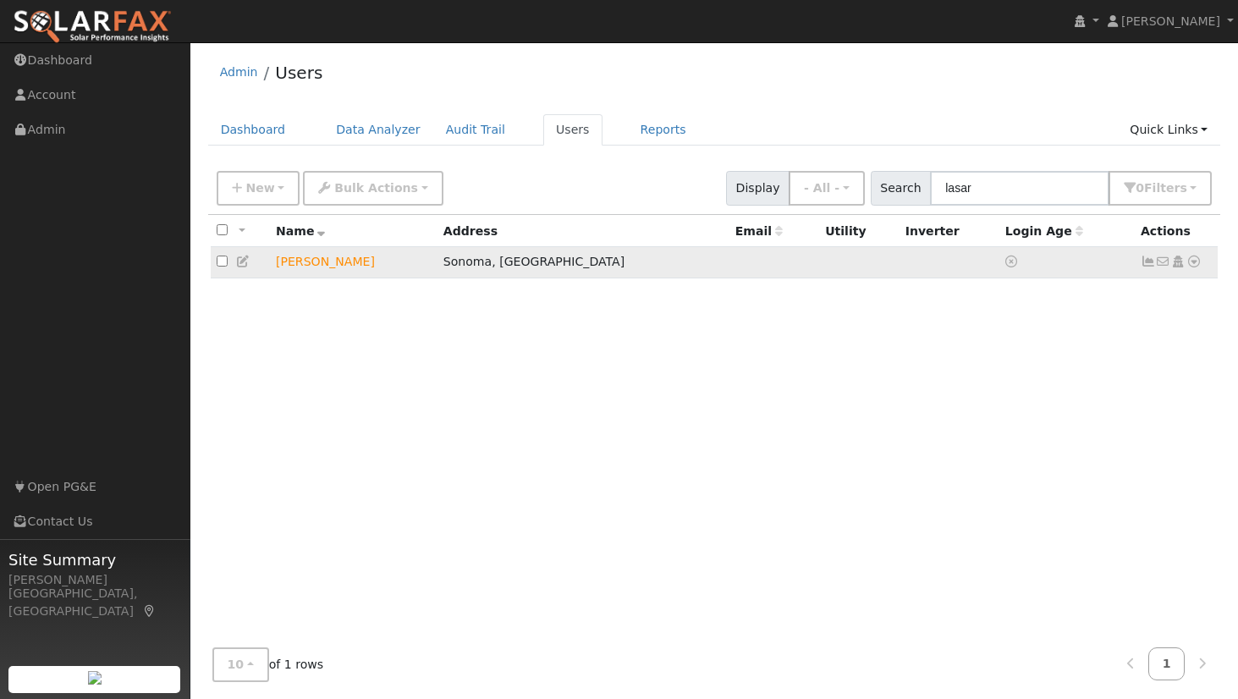
click at [1193, 262] on icon at bounding box center [1194, 262] width 15 height 12
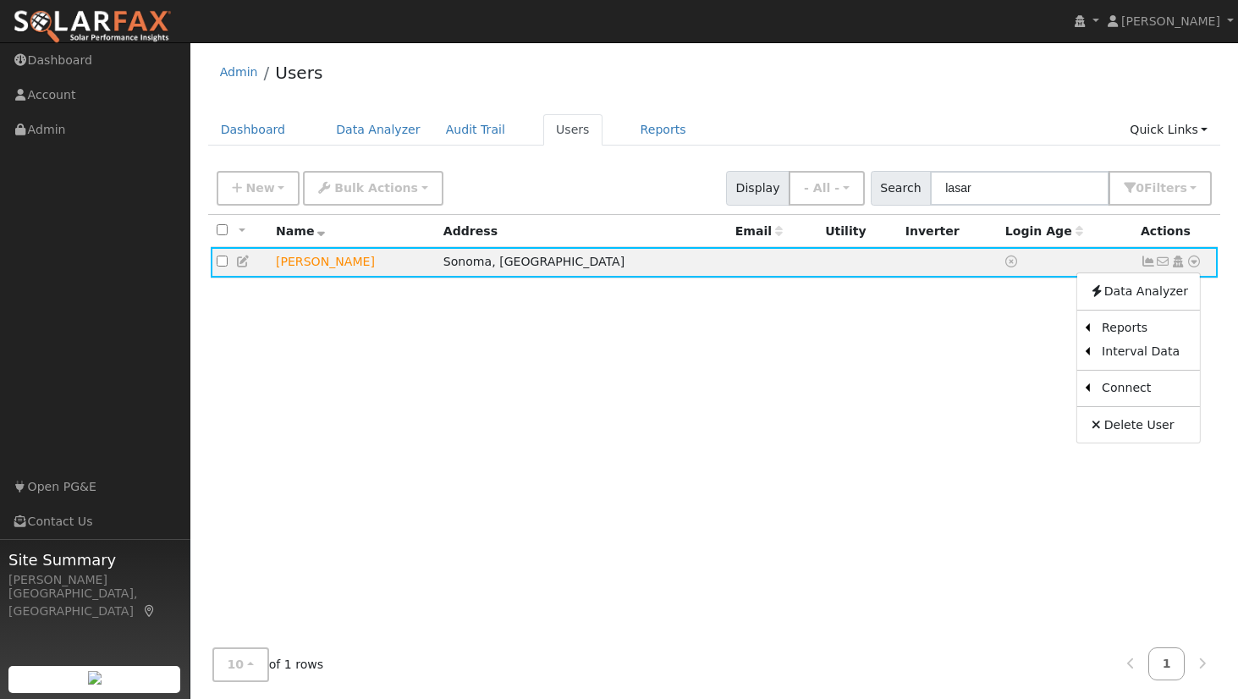
click at [0, 0] on link "Import From CSV" at bounding box center [0, 0] width 0 height 0
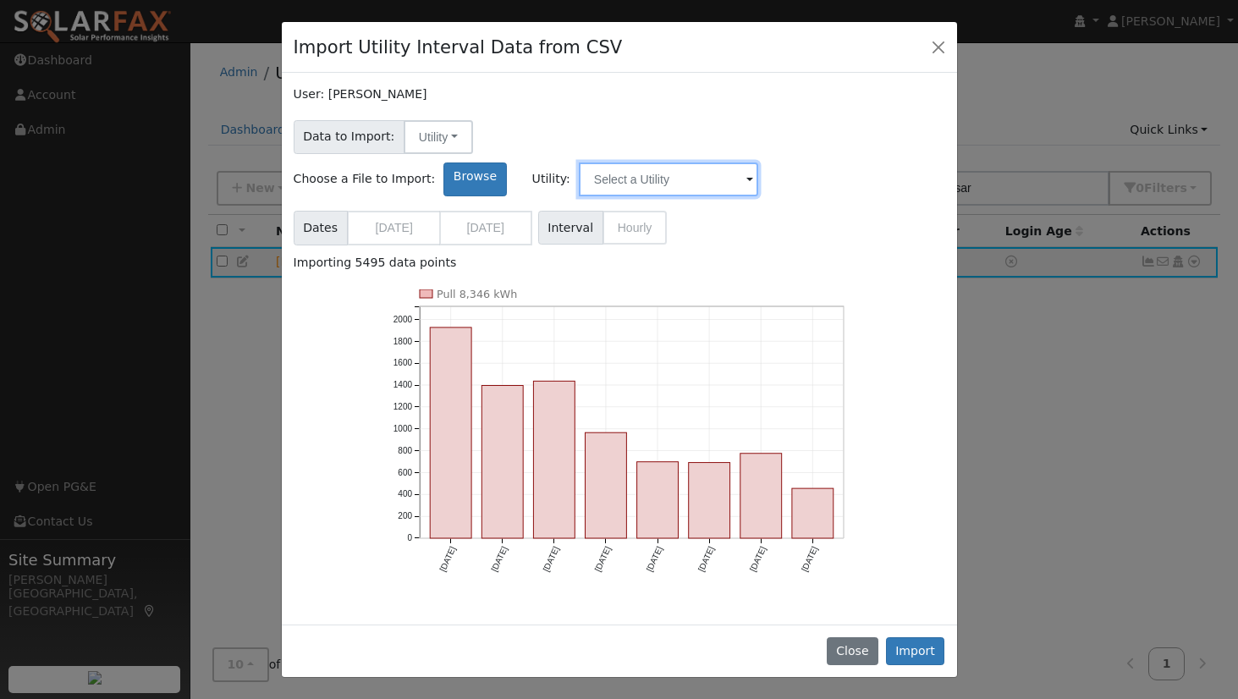
click at [758, 163] on input "text" at bounding box center [668, 180] width 179 height 34
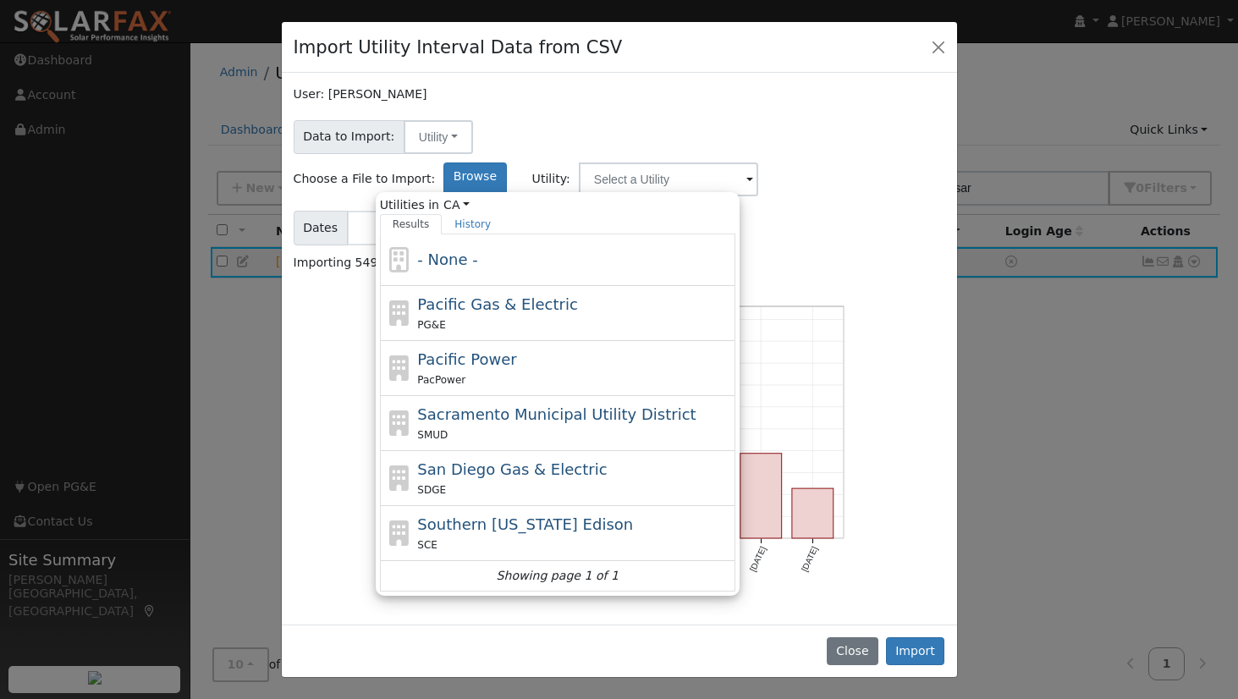
drag, startPoint x: 692, startPoint y: 279, endPoint x: 732, endPoint y: 292, distance: 42.8
click at [692, 316] on div "PG&E" at bounding box center [574, 325] width 314 height 18
type input "Pacific Gas & Electric"
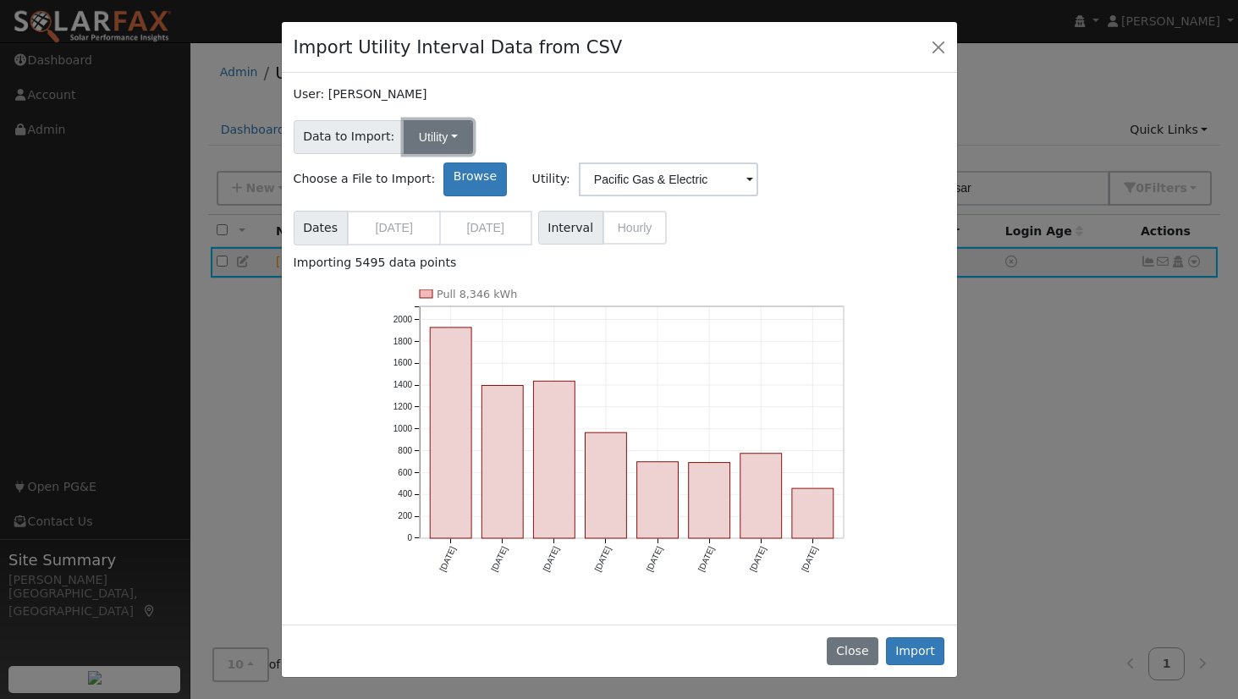
click at [405, 141] on button "Utility" at bounding box center [438, 137] width 69 height 34
click at [591, 120] on div "Data to Import: Utility Utility Solar Choose a File to Import: Browse Utility: …" at bounding box center [619, 155] width 658 height 82
drag, startPoint x: 912, startPoint y: 638, endPoint x: 915, endPoint y: 625, distance: 14.0
click at [912, 639] on button "Import" at bounding box center [915, 651] width 59 height 29
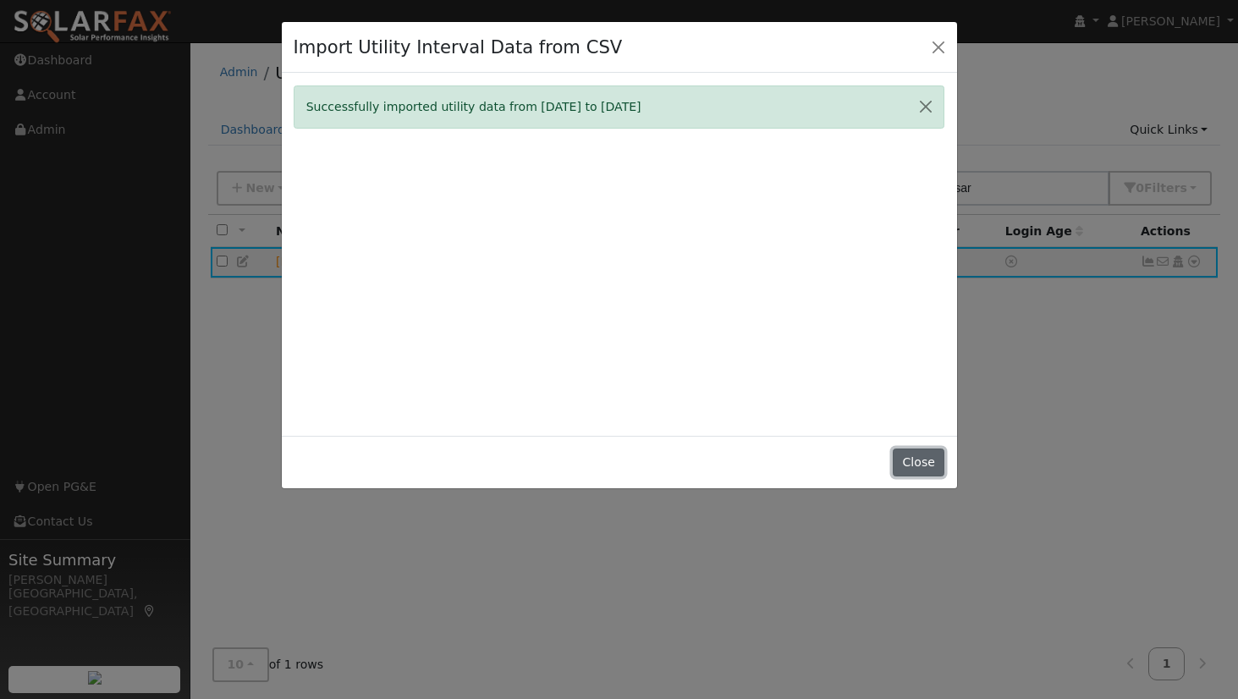
click at [919, 460] on button "Close" at bounding box center [919, 463] width 52 height 29
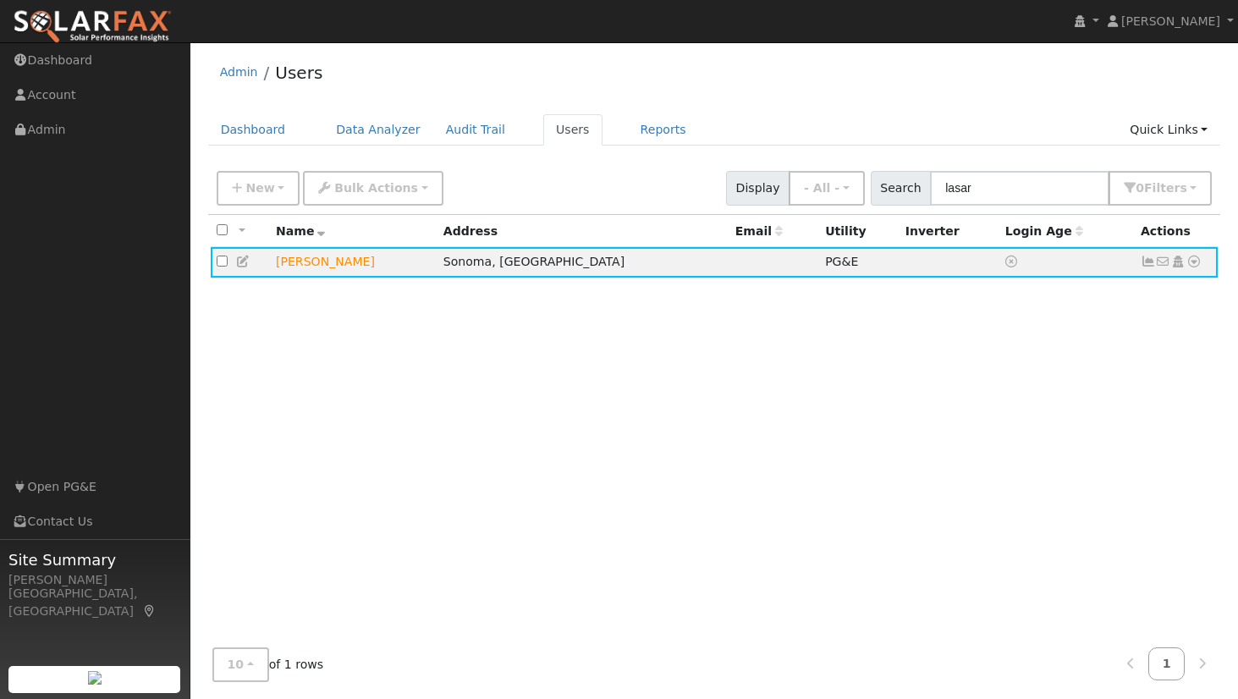
drag, startPoint x: 1188, startPoint y: 262, endPoint x: 1208, endPoint y: 281, distance: 28.1
click at [1188, 262] on icon at bounding box center [1194, 262] width 15 height 12
click at [0, 0] on link "Export to CSV" at bounding box center [0, 0] width 0 height 0
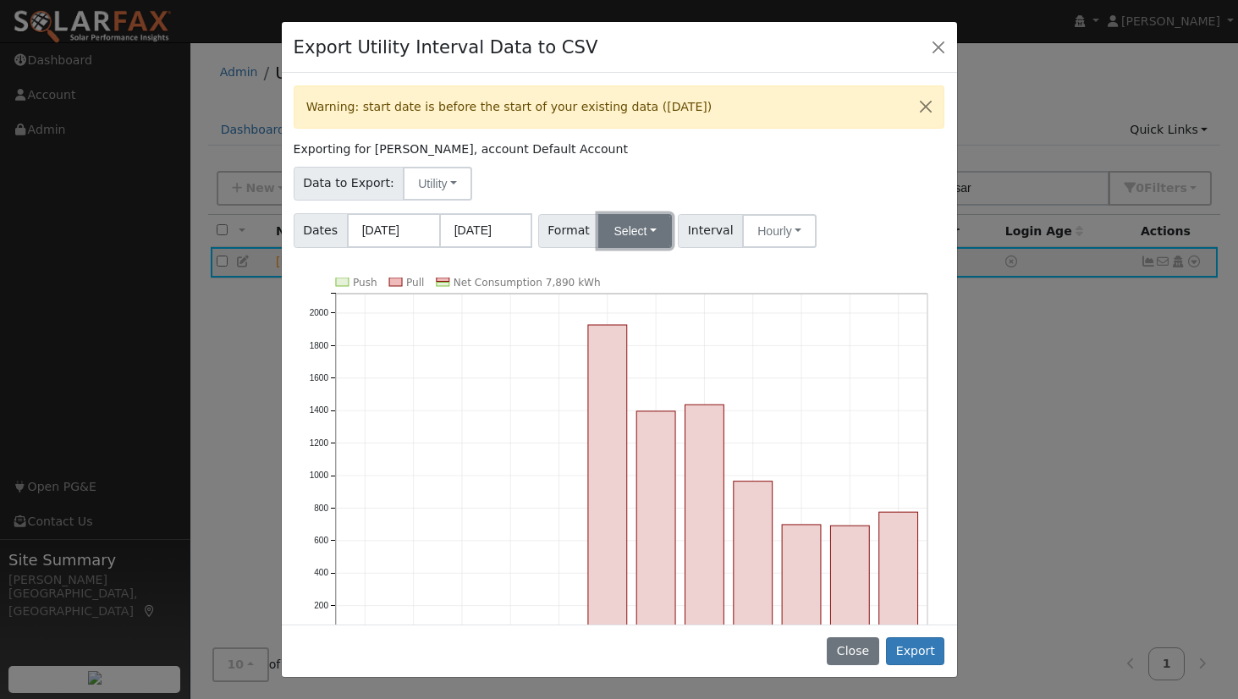
click at [625, 224] on button "Select" at bounding box center [635, 231] width 74 height 34
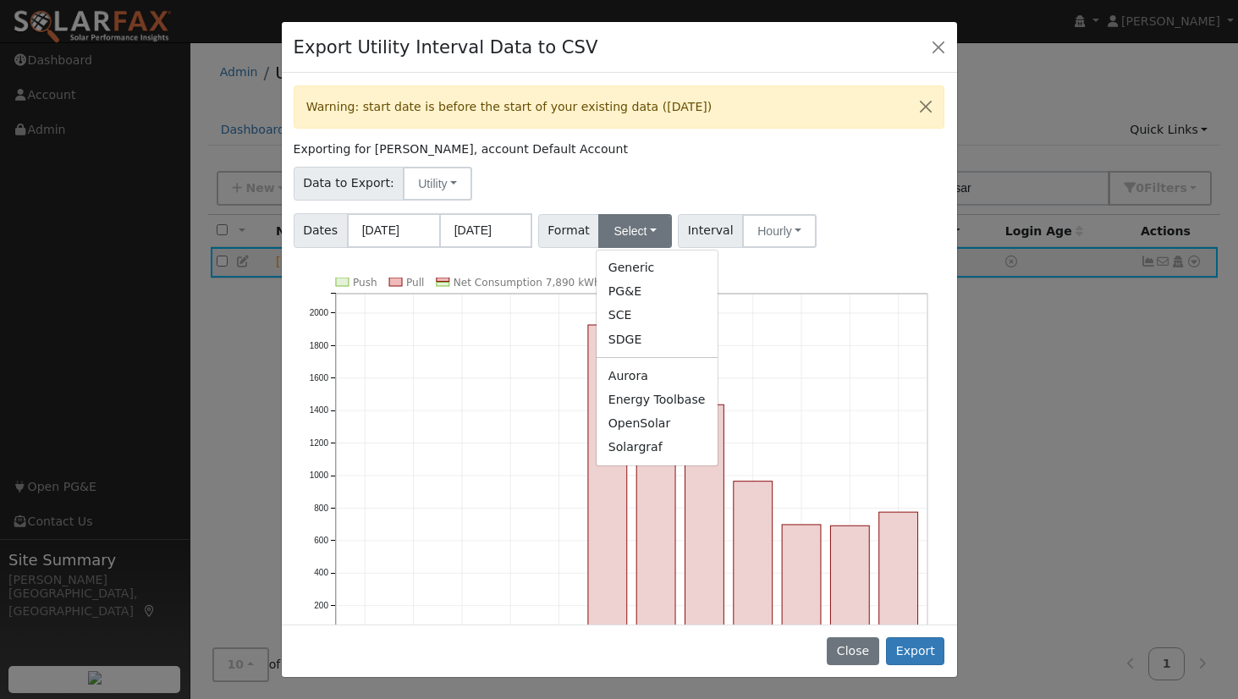
drag, startPoint x: 629, startPoint y: 427, endPoint x: 687, endPoint y: 427, distance: 57.6
click at [629, 427] on link "OpenSolar" at bounding box center [657, 423] width 121 height 24
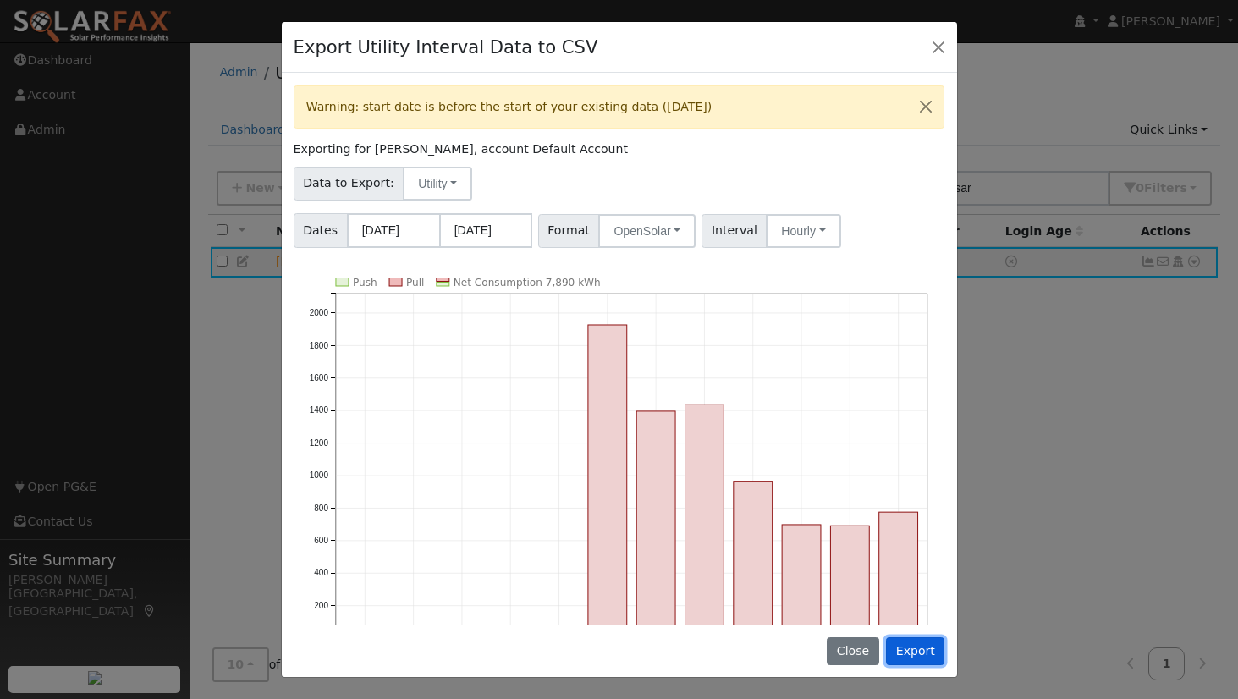
click at [919, 653] on button "Export" at bounding box center [915, 651] width 58 height 29
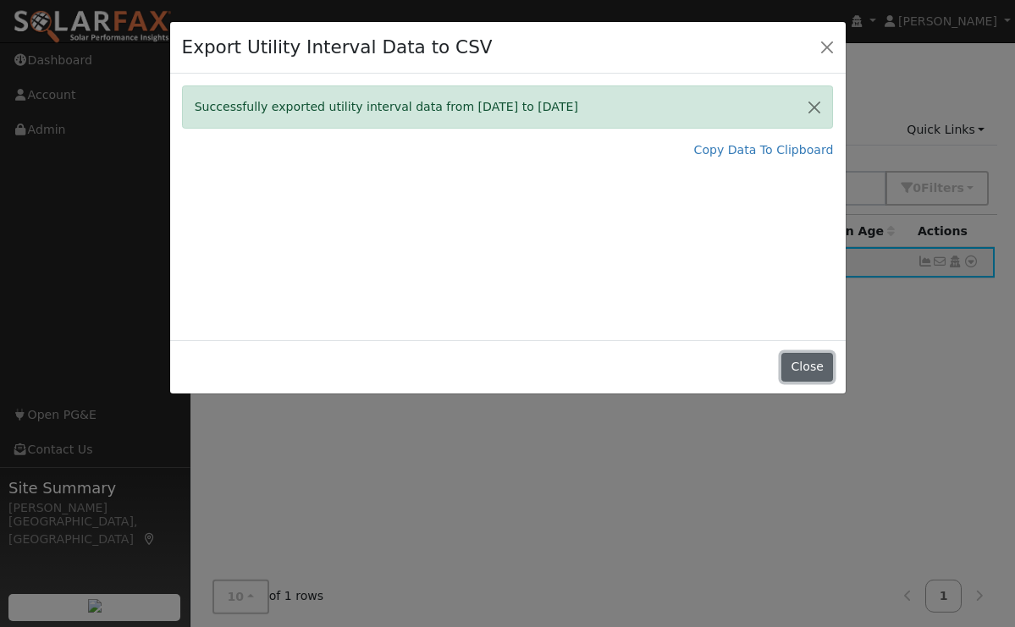
click at [812, 355] on button "Close" at bounding box center [807, 367] width 52 height 29
